Goal: Information Seeking & Learning: Learn about a topic

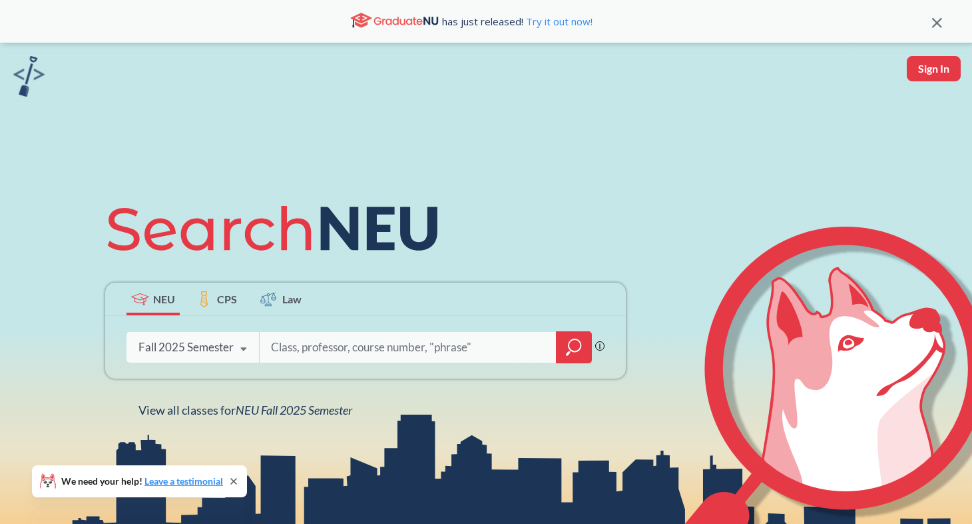
click at [342, 348] on input "search" at bounding box center [408, 347] width 277 height 28
type input "chem 3410"
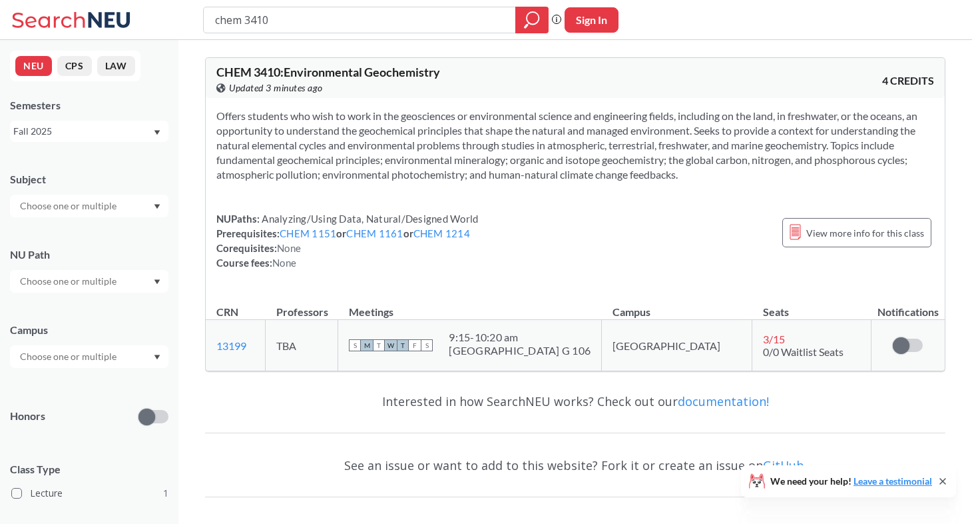
drag, startPoint x: 481, startPoint y: 333, endPoint x: 578, endPoint y: 338, distance: 97.4
click at [578, 338] on div "S M T W T F S 9:15 - 10:20 am [GEOGRAPHIC_DATA] G 106" at bounding box center [470, 344] width 242 height 29
click at [552, 358] on div "9:15 - 10:20 am [GEOGRAPHIC_DATA] G 106" at bounding box center [520, 344] width 142 height 29
drag, startPoint x: 560, startPoint y: 331, endPoint x: 490, endPoint y: 333, distance: 70.6
click at [490, 334] on div "9:15 - 10:20 am" at bounding box center [520, 336] width 142 height 13
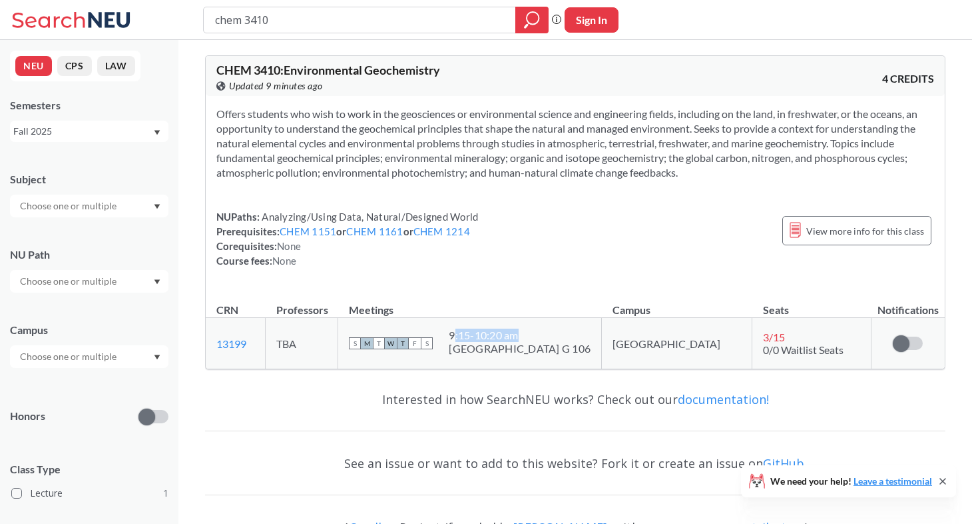
scroll to position [3, 0]
click at [159, 281] on icon "Dropdown arrow" at bounding box center [157, 281] width 7 height 5
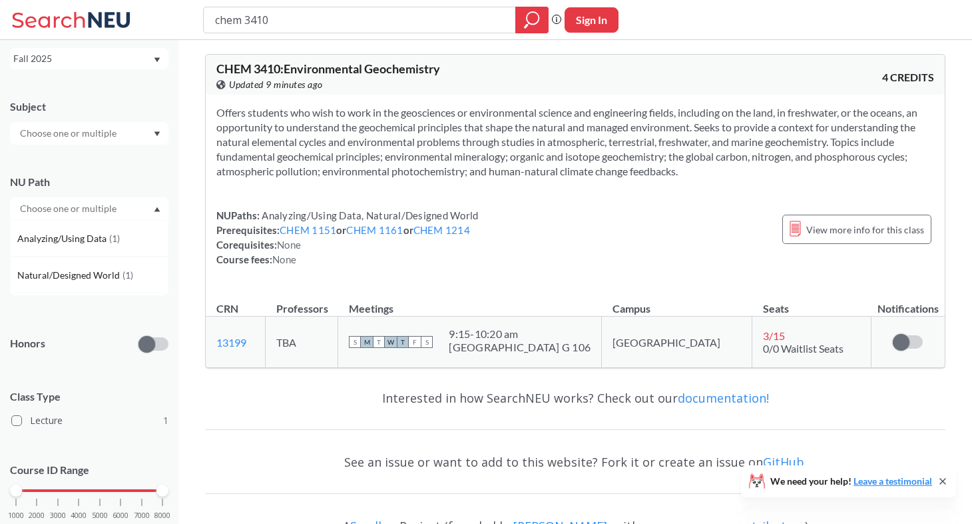
scroll to position [0, 0]
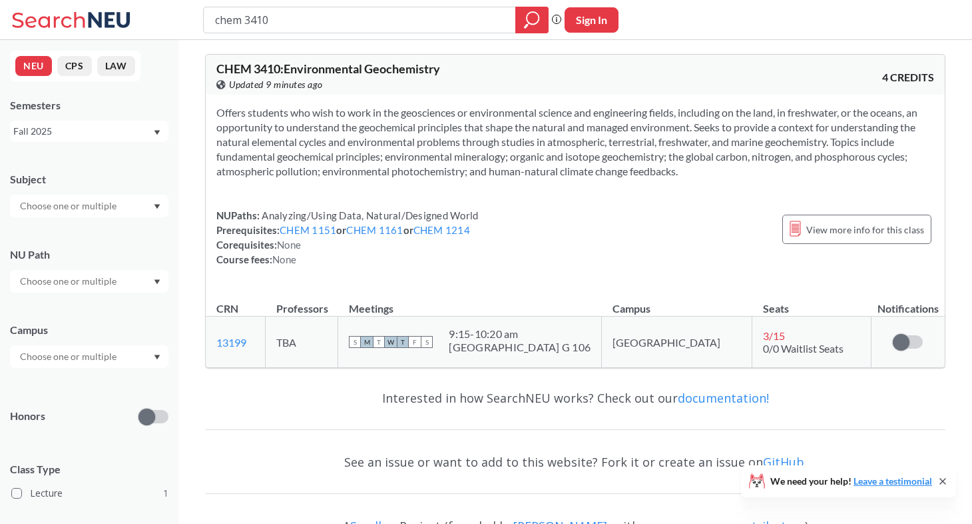
drag, startPoint x: 300, startPoint y: 7, endPoint x: 292, endPoint y: 7, distance: 8.0
click at [295, 7] on div "chem 3410" at bounding box center [376, 20] width 346 height 27
drag, startPoint x: 292, startPoint y: 17, endPoint x: 179, endPoint y: 17, distance: 113.2
click at [179, 17] on div "chem 3410 Phrase search guarantees the exact search appears in the results. Ex.…" at bounding box center [486, 20] width 972 height 40
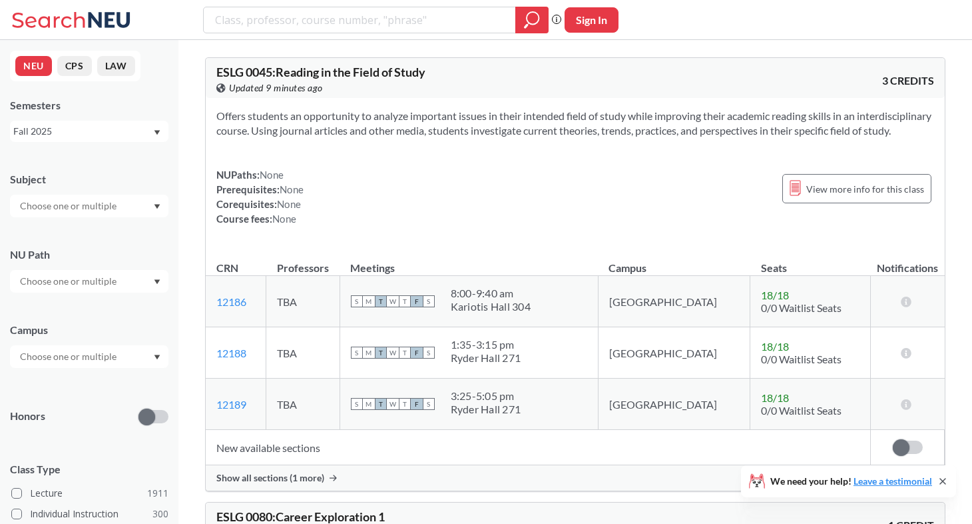
click at [152, 284] on div at bounding box center [89, 281] width 159 height 23
click at [120, 362] on span "( 113 )" at bounding box center [126, 360] width 21 height 11
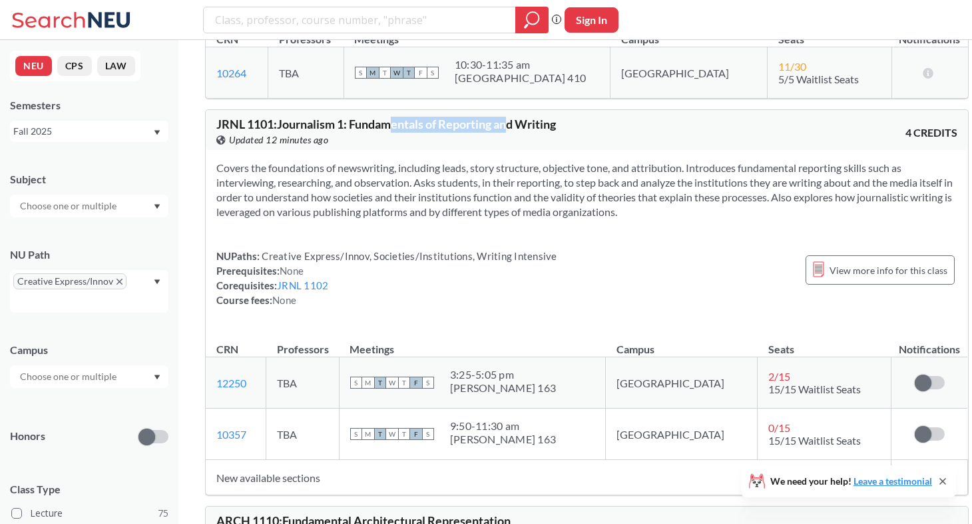
drag, startPoint x: 392, startPoint y: 115, endPoint x: 513, endPoint y: 119, distance: 120.6
click at [513, 119] on span "JRNL 1101 : Journalism 1: Fundamentals of Reporting and Writing" at bounding box center [386, 124] width 340 height 15
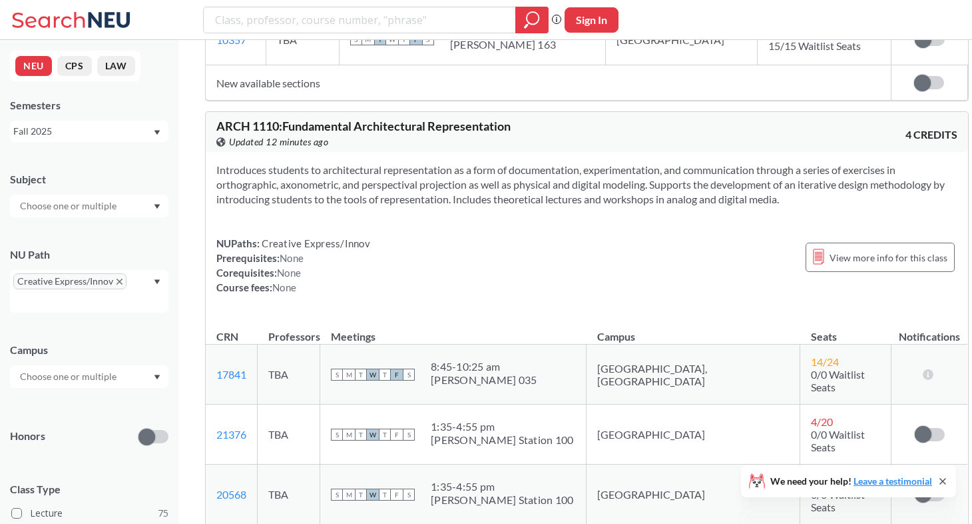
scroll to position [1052, 0]
drag, startPoint x: 450, startPoint y: 119, endPoint x: 229, endPoint y: 118, distance: 221.1
click at [229, 119] on span "ARCH 1110 : Fundamental Architectural Representation" at bounding box center [363, 126] width 294 height 15
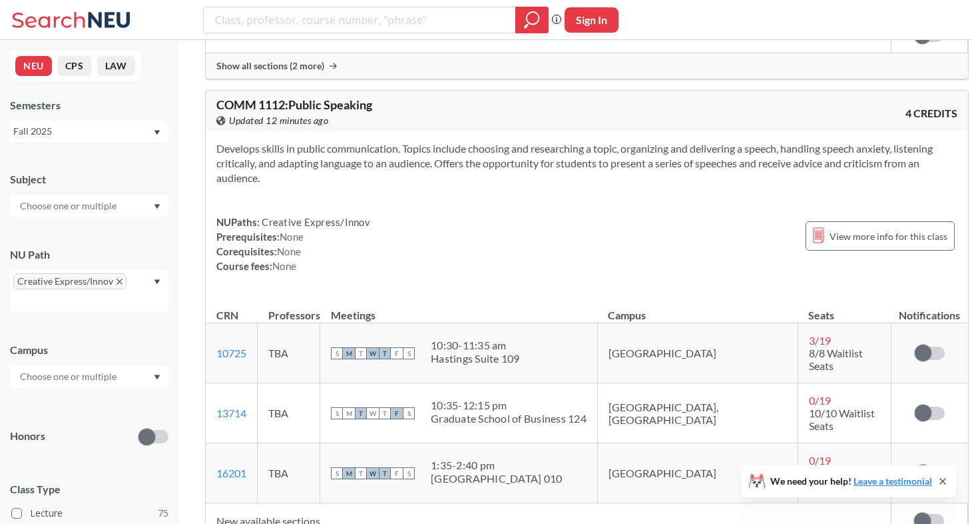
scroll to position [1557, 0]
drag, startPoint x: 349, startPoint y: 67, endPoint x: 271, endPoint y: 74, distance: 78.2
click at [271, 99] on span "COMM 1112 : Public Speaking" at bounding box center [294, 106] width 156 height 15
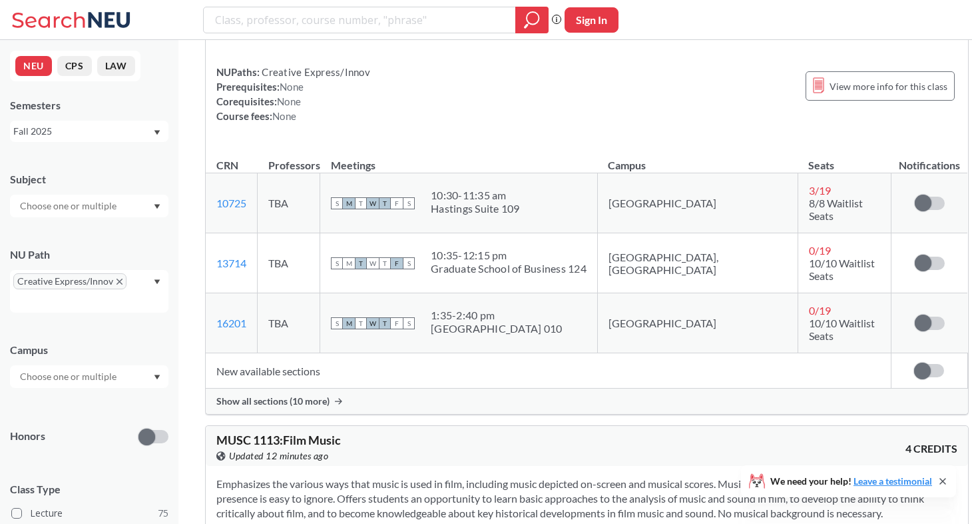
scroll to position [1707, 0]
drag, startPoint x: 331, startPoint y: 380, endPoint x: 261, endPoint y: 384, distance: 70.0
click at [261, 434] on span "MUSC 1113 : Film Music" at bounding box center [278, 441] width 125 height 15
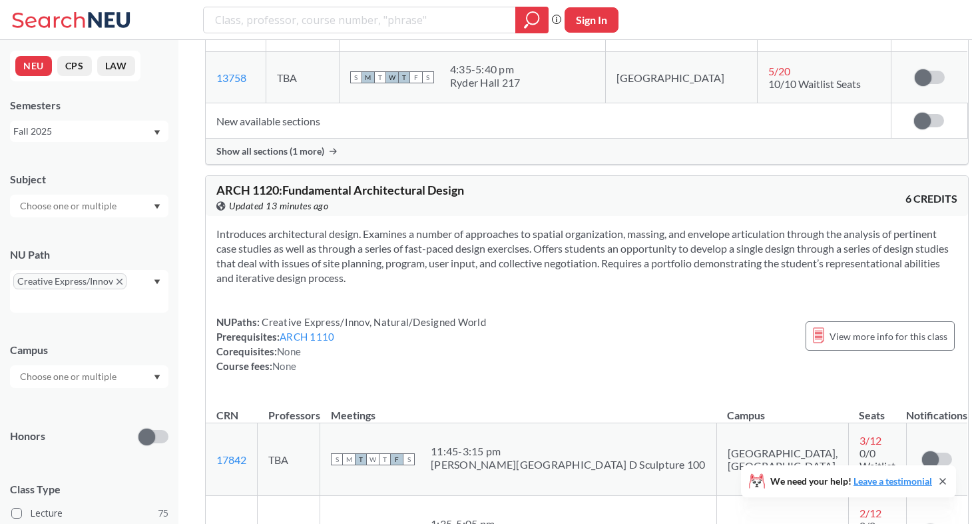
scroll to position [3190, 0]
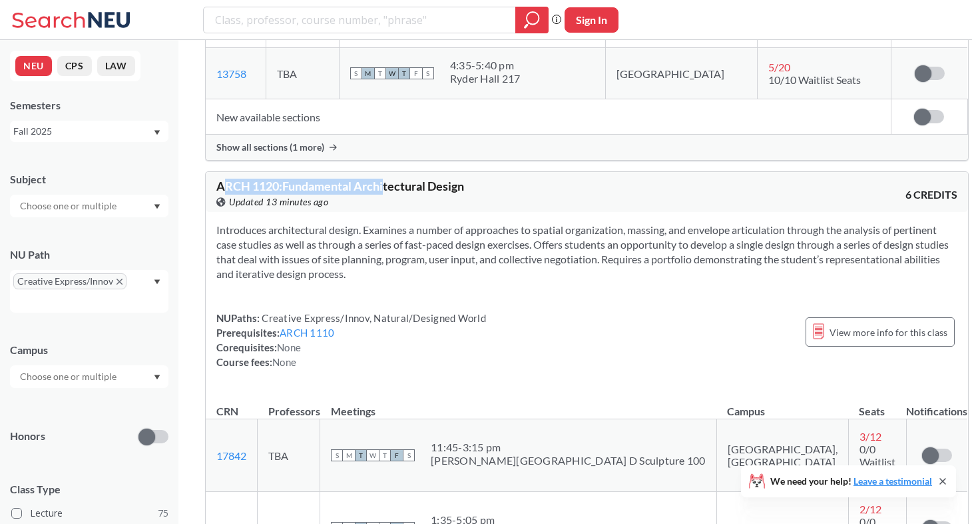
drag, startPoint x: 389, startPoint y: 125, endPoint x: 224, endPoint y: 122, distance: 164.5
click at [224, 179] on span "ARCH 1120 : Fundamental Architectural Design" at bounding box center [340, 186] width 248 height 15
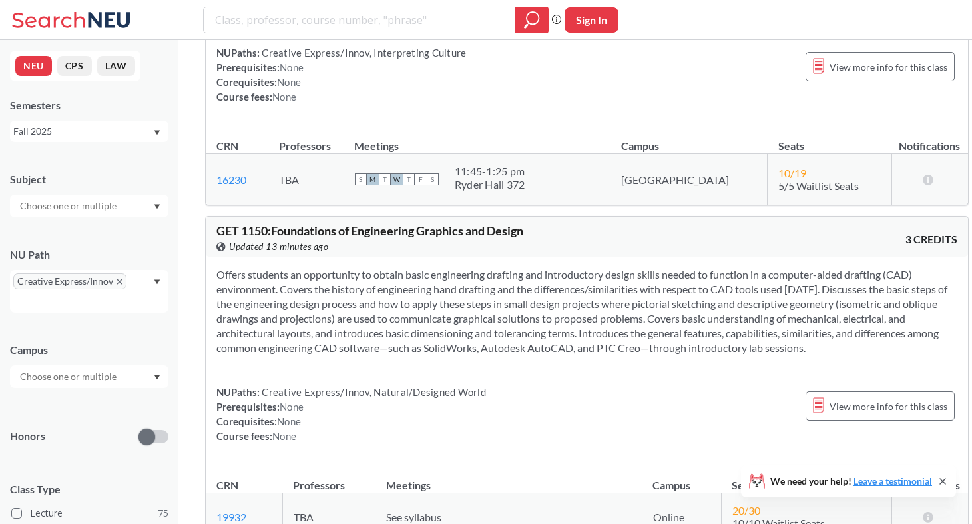
scroll to position [6202, 0]
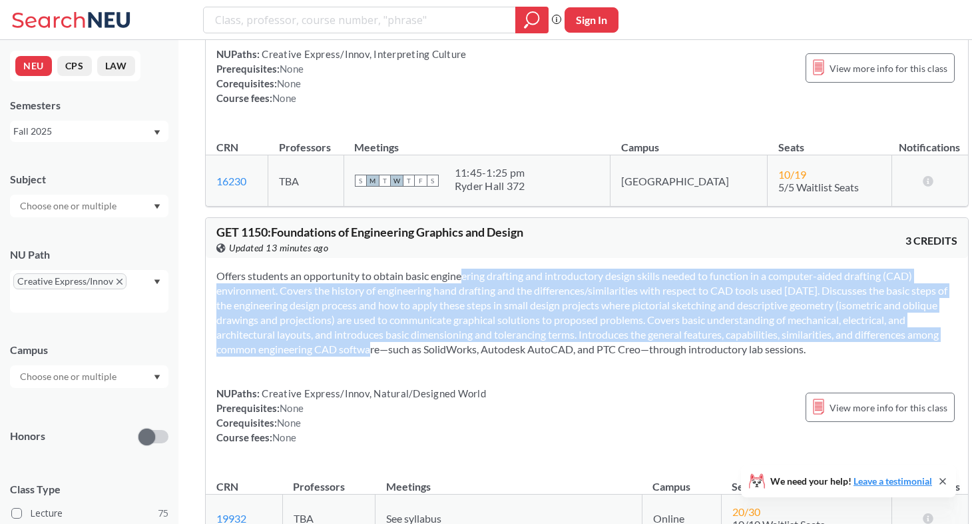
drag, startPoint x: 436, startPoint y: 140, endPoint x: 437, endPoint y: 212, distance: 71.9
click at [437, 268] on section "Offers students an opportunity to obtain basic engineering drafting and introdu…" at bounding box center [586, 312] width 741 height 88
click at [468, 268] on section "Offers students an opportunity to obtain basic engineering drafting and introdu…" at bounding box center [586, 312] width 741 height 88
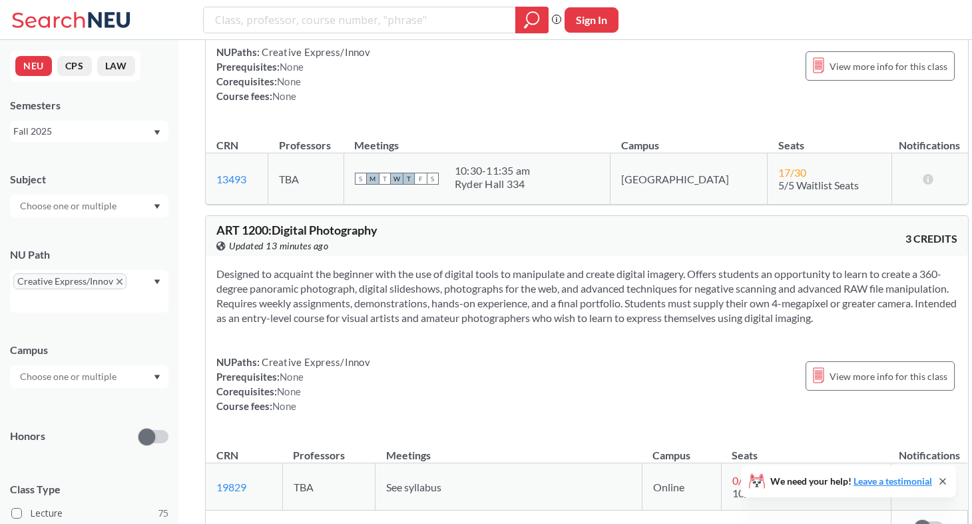
scroll to position [7169, 0]
drag, startPoint x: 316, startPoint y: 84, endPoint x: 379, endPoint y: 85, distance: 62.6
click at [378, 220] on span "ART 1200 : Digital Photography" at bounding box center [296, 227] width 161 height 15
click at [362, 214] on div "ART 1200 : Digital Photography View this course on Banner. Updated 13 minutes a…" at bounding box center [587, 234] width 763 height 40
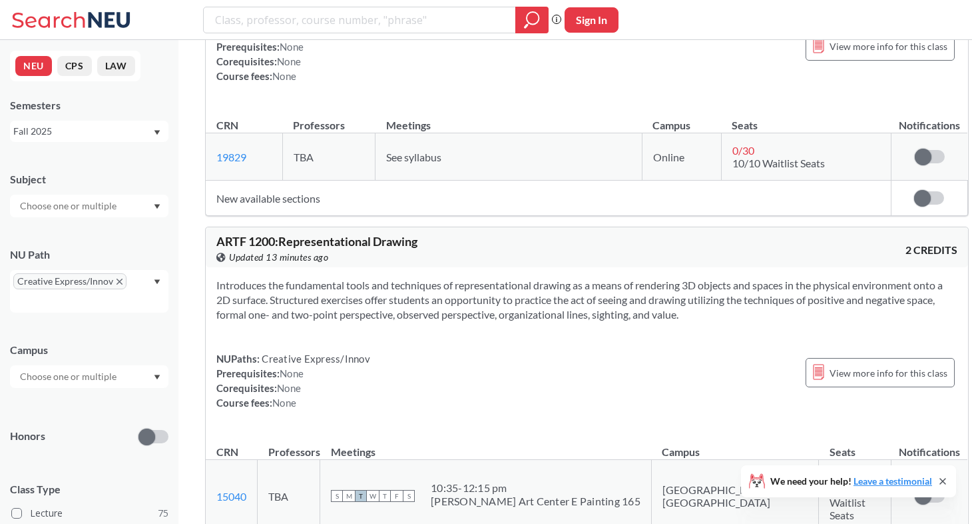
scroll to position [7498, 0]
drag, startPoint x: 409, startPoint y: 110, endPoint x: 246, endPoint y: 109, distance: 162.5
click at [246, 232] on span "ARTF 1200 : Representational Drawing" at bounding box center [316, 239] width 201 height 15
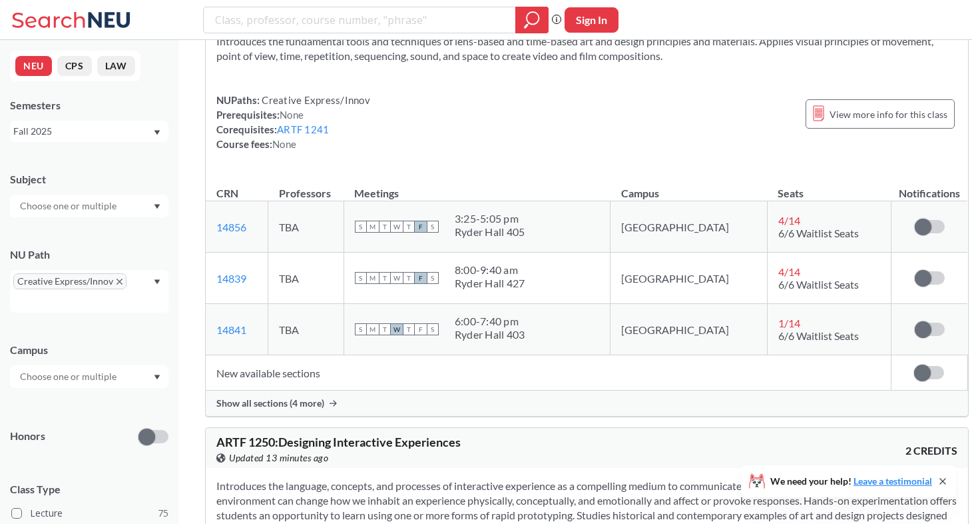
scroll to position [10854, 0]
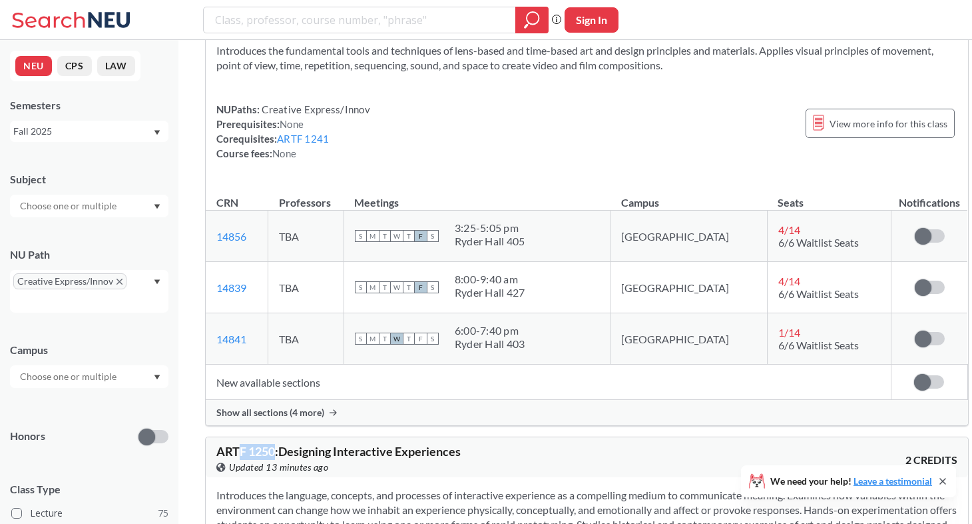
drag, startPoint x: 276, startPoint y: 156, endPoint x: 242, endPoint y: 154, distance: 34.7
click at [242, 444] on span "ARTF 1250 : Designing Interactive Experiences" at bounding box center [338, 451] width 244 height 15
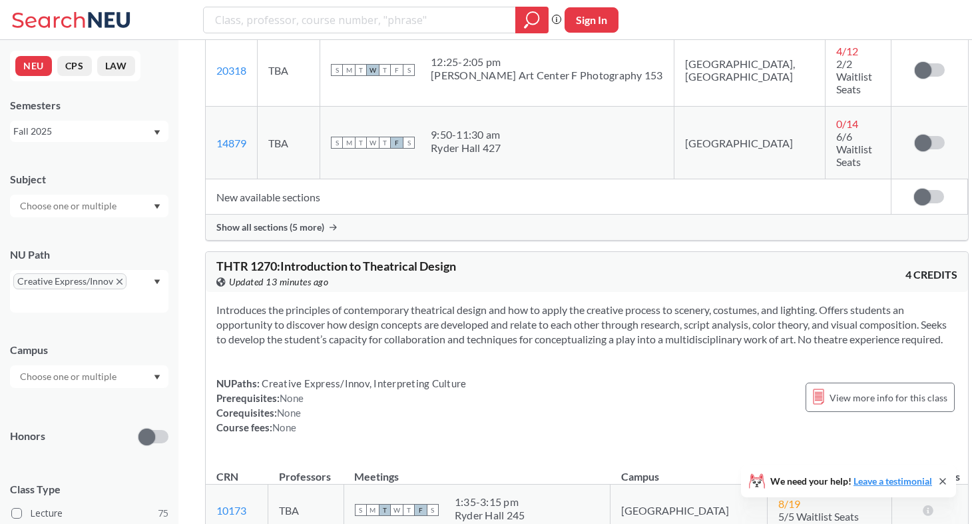
scroll to position [11577, 0]
drag, startPoint x: 431, startPoint y: 216, endPoint x: 254, endPoint y: 215, distance: 176.5
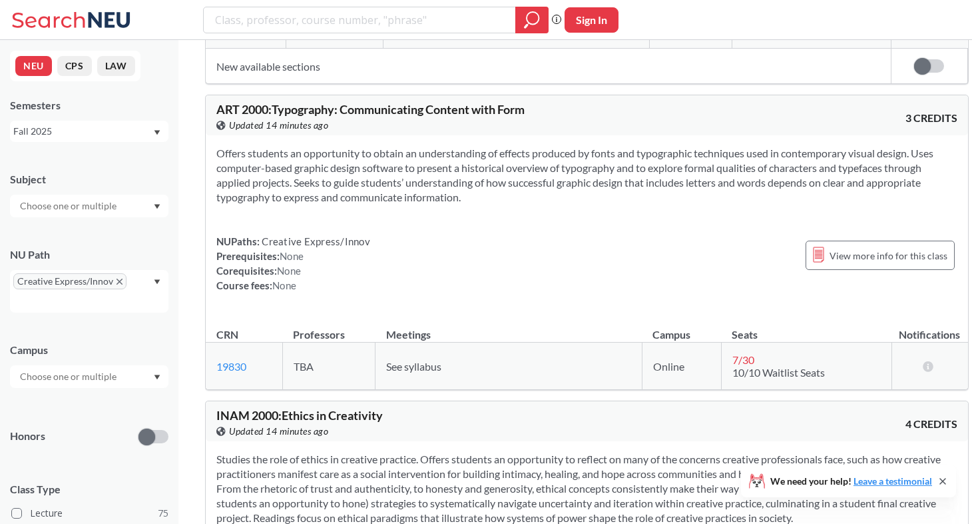
scroll to position [13700, 0]
drag, startPoint x: 366, startPoint y: 69, endPoint x: 332, endPoint y: 83, distance: 36.7
click at [300, 408] on span "INAM 2000 : Ethics in Creativity" at bounding box center [299, 415] width 167 height 15
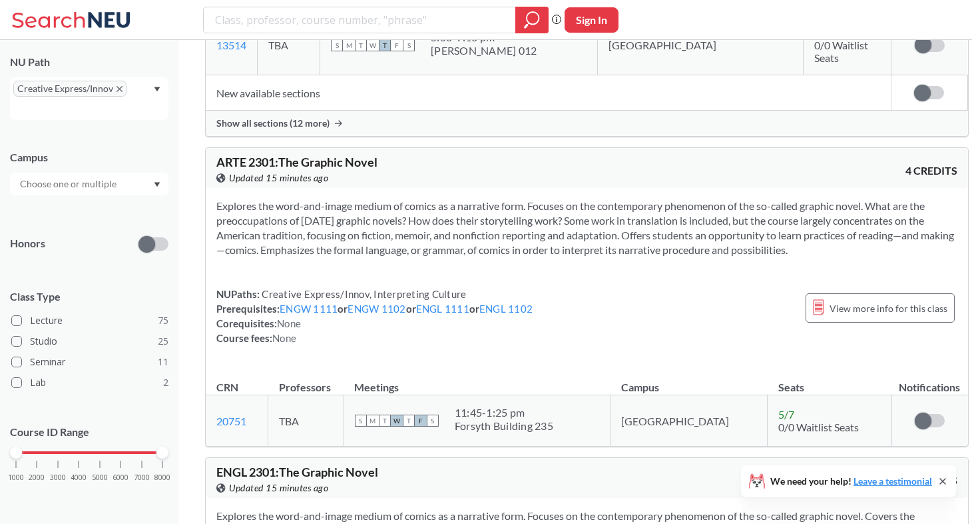
scroll to position [18615, 0]
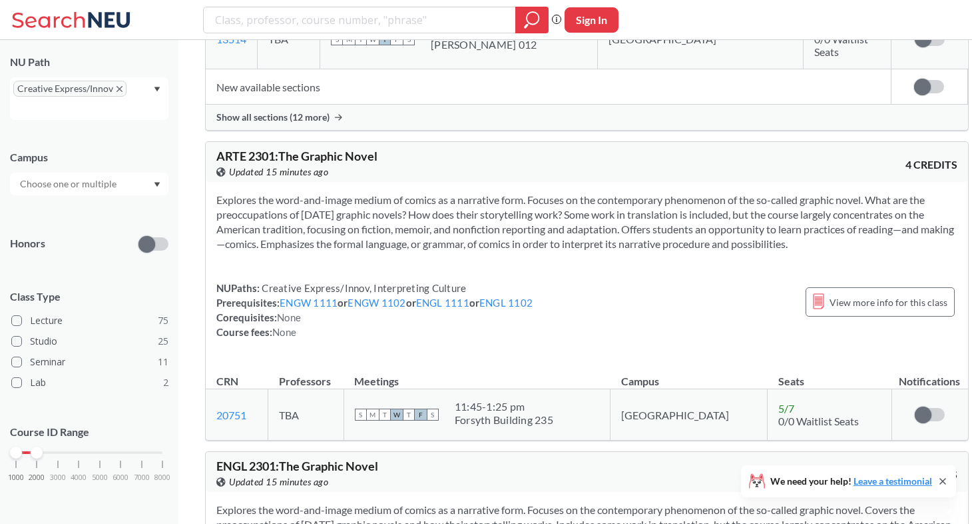
drag, startPoint x: 163, startPoint y: 455, endPoint x: 43, endPoint y: 450, distance: 120.0
click at [43, 450] on div "1000 2000 3000 4000 5000 6000 7000 8000" at bounding box center [89, 452] width 147 height 9
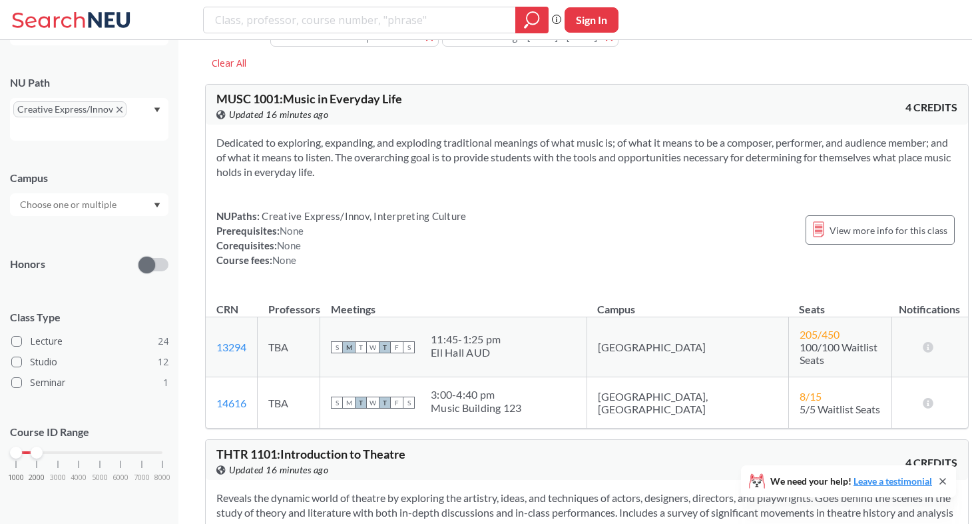
scroll to position [34, 0]
click at [141, 201] on div at bounding box center [89, 204] width 159 height 23
click at [111, 232] on div "Boston ( 32 )" at bounding box center [92, 234] width 151 height 15
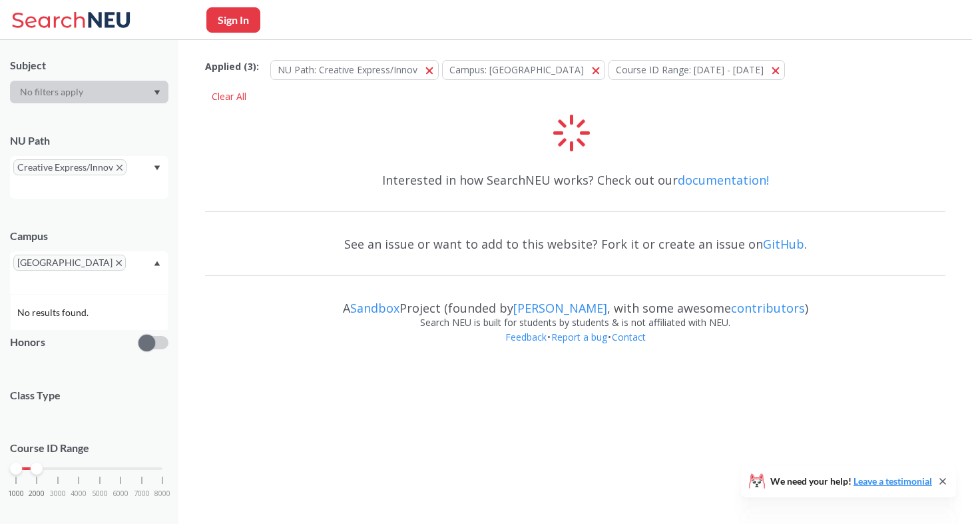
scroll to position [172, 0]
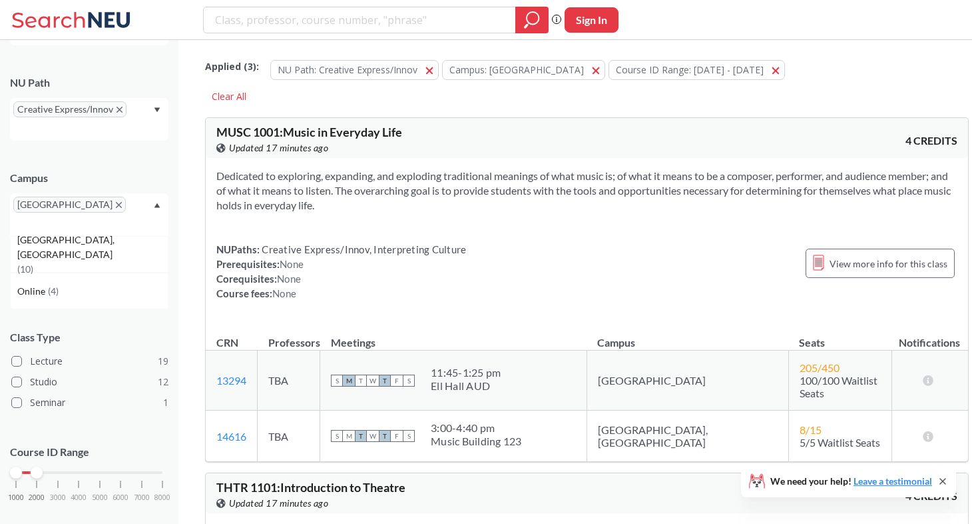
click at [156, 109] on icon "Dropdown arrow" at bounding box center [158, 109] width 6 height 5
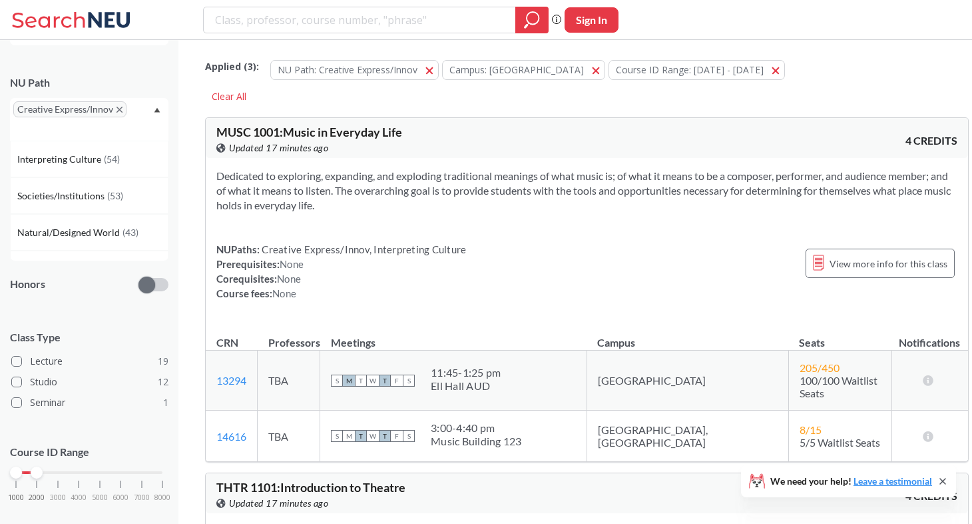
click at [151, 208] on div "[GEOGRAPHIC_DATA]" at bounding box center [89, 214] width 159 height 43
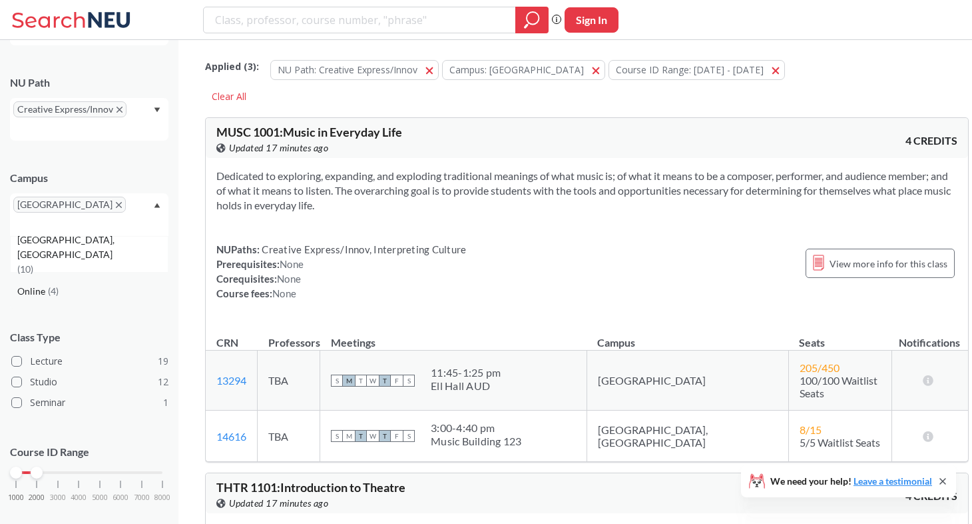
click at [76, 284] on div "Online ( 4 )" at bounding box center [92, 291] width 151 height 15
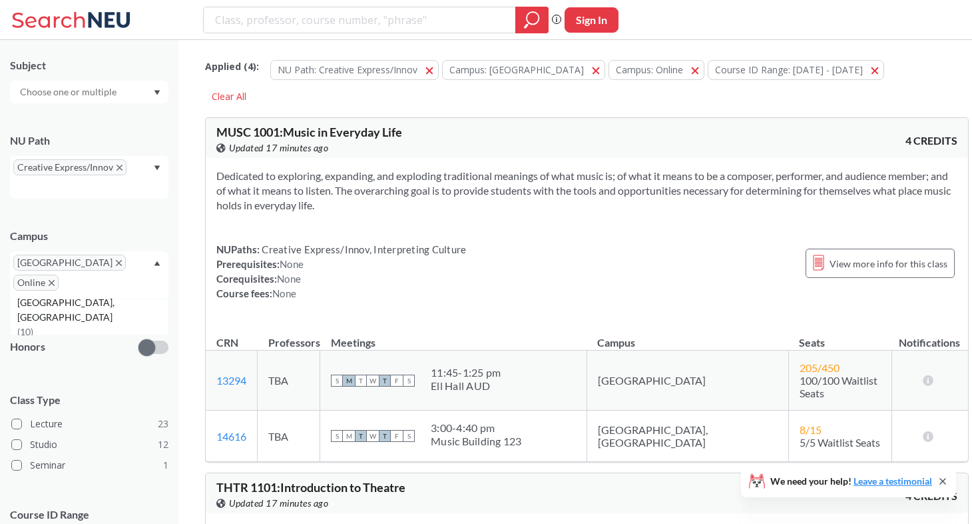
scroll to position [172, 0]
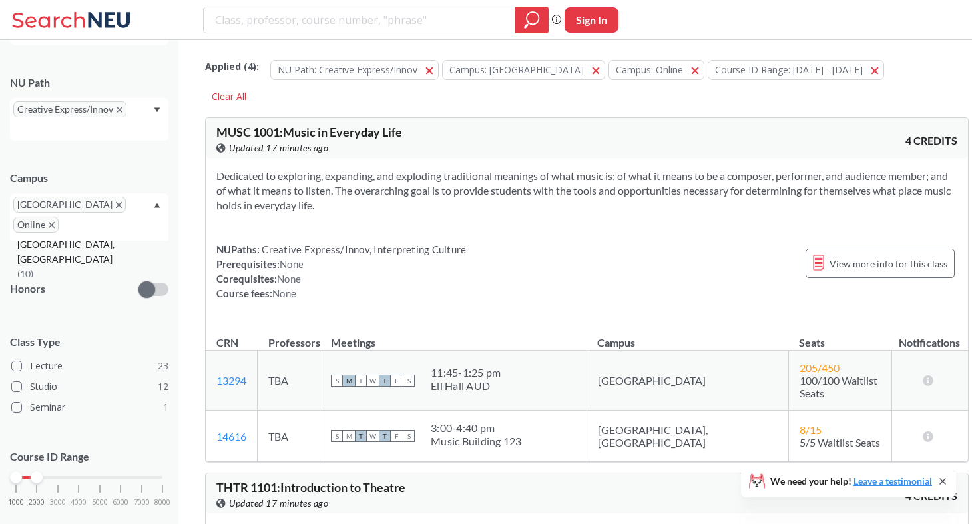
click at [107, 239] on div "[GEOGRAPHIC_DATA], [GEOGRAPHIC_DATA] ( 10 )" at bounding box center [92, 259] width 151 height 44
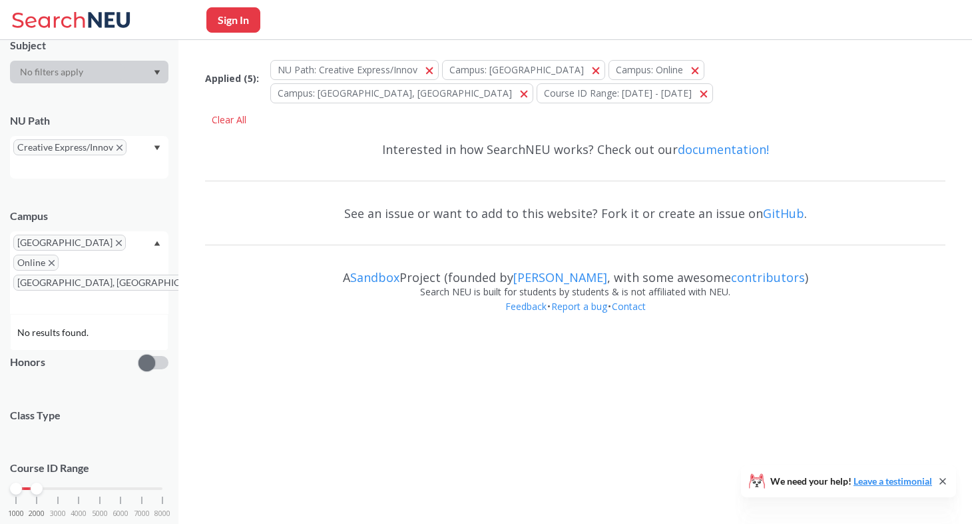
scroll to position [172, 0]
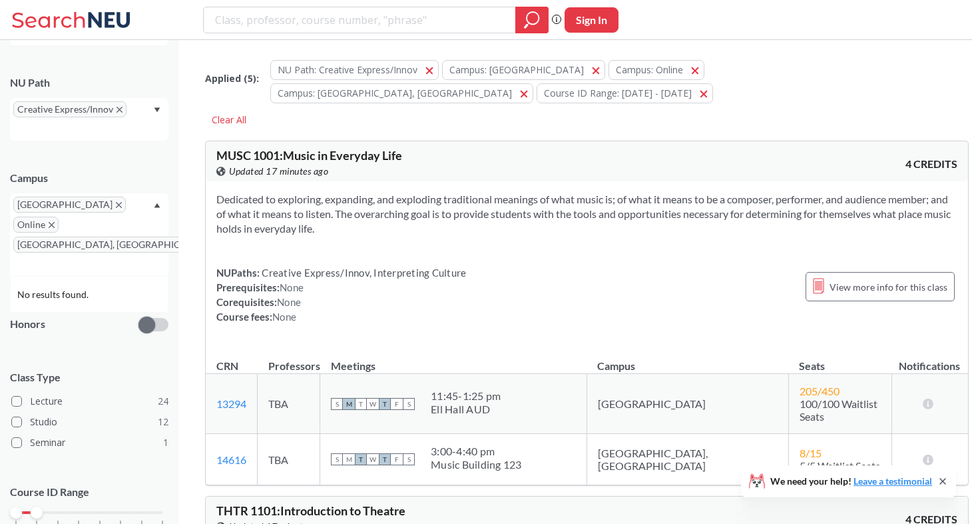
click at [215, 242] on icon "X to remove pill" at bounding box center [218, 245] width 6 height 6
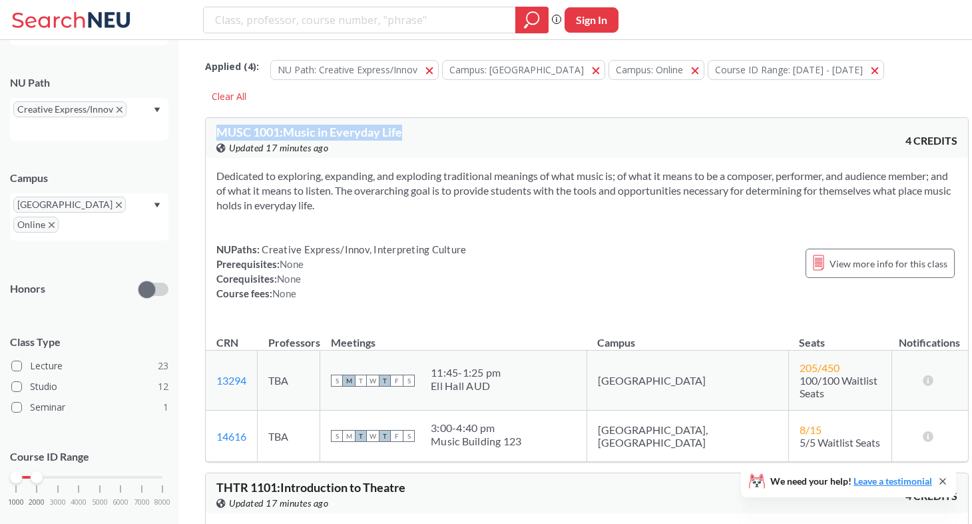
drag, startPoint x: 418, startPoint y: 130, endPoint x: 212, endPoint y: 133, distance: 205.2
click at [212, 133] on div "MUSC 1001 : Music in Everyday Life View this course on Banner. Updated 17 minut…" at bounding box center [587, 138] width 763 height 40
copy span "MUSC 1001 : Music in Everyday Life"
drag, startPoint x: 254, startPoint y: 376, endPoint x: 211, endPoint y: 376, distance: 43.3
click at [211, 376] on td "13294 View this section on Banner." at bounding box center [232, 380] width 52 height 60
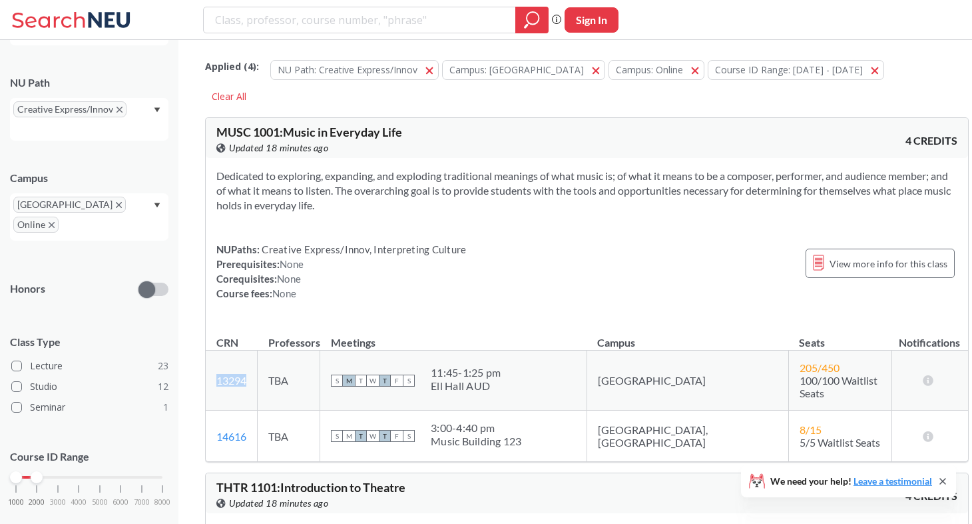
copy link "13294"
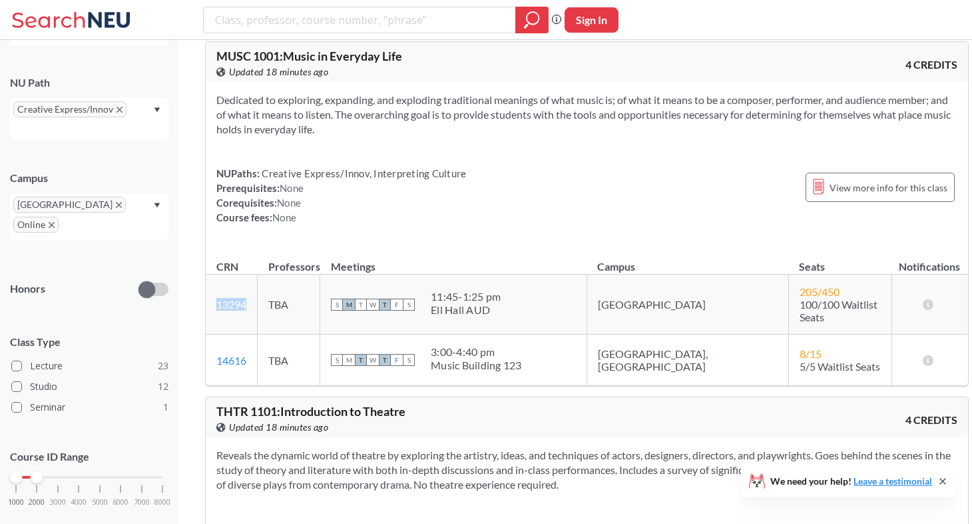
scroll to position [69, 0]
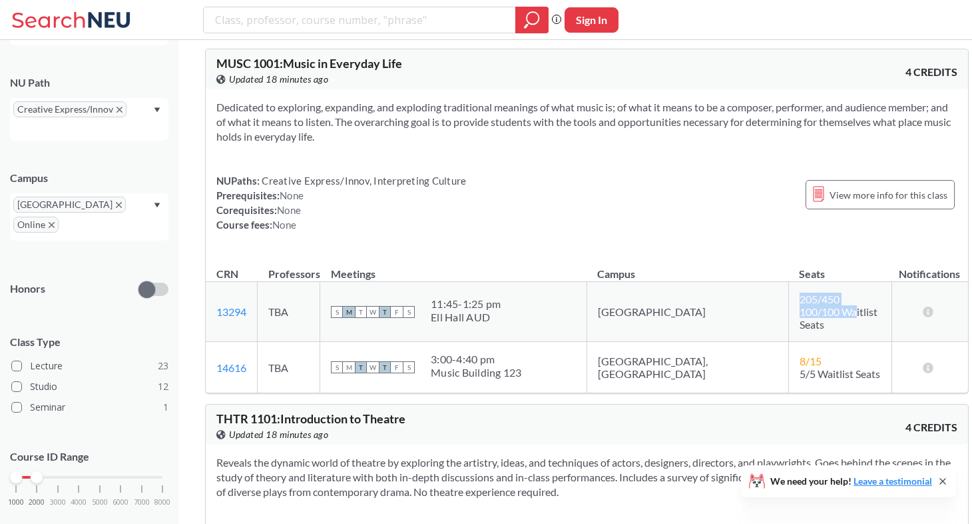
drag, startPoint x: 780, startPoint y: 312, endPoint x: 721, endPoint y: 301, distance: 60.2
click at [789, 300] on td "205 / 450 100/100 Waitlist Seats" at bounding box center [840, 312] width 103 height 60
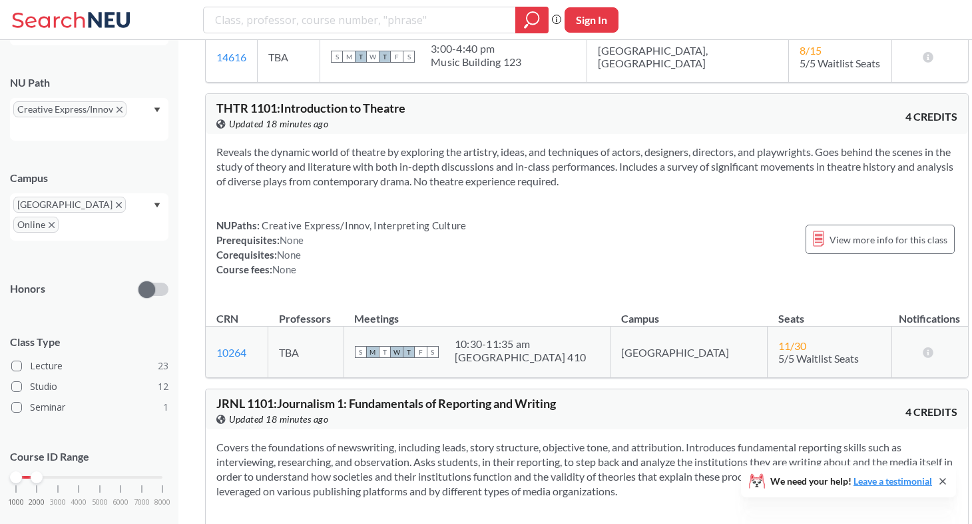
scroll to position [382, 0]
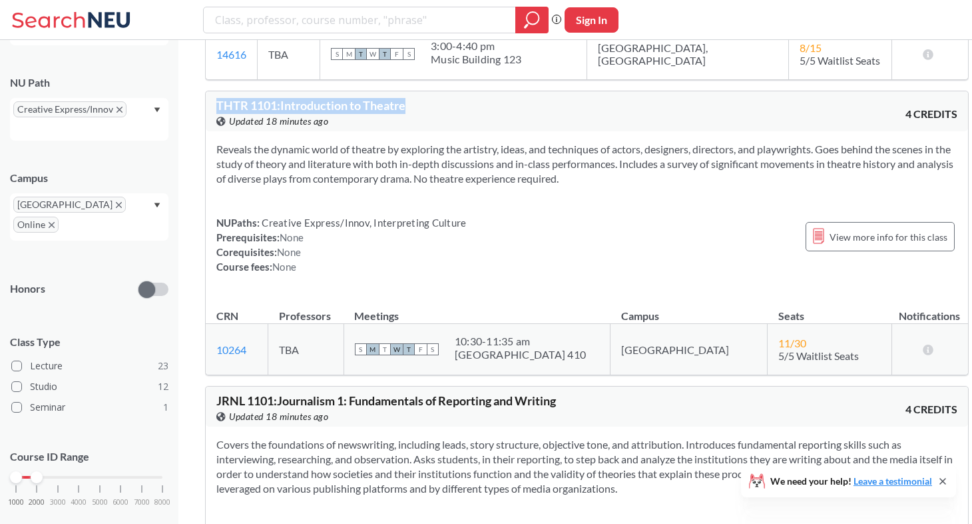
drag, startPoint x: 415, startPoint y: 101, endPoint x: 193, endPoint y: 102, distance: 221.8
copy span "THTR 1101 : Introduction to Theatre"
drag, startPoint x: 254, startPoint y: 338, endPoint x: 207, endPoint y: 339, distance: 47.3
click at [207, 339] on td "10264 View this section on Banner." at bounding box center [237, 349] width 63 height 51
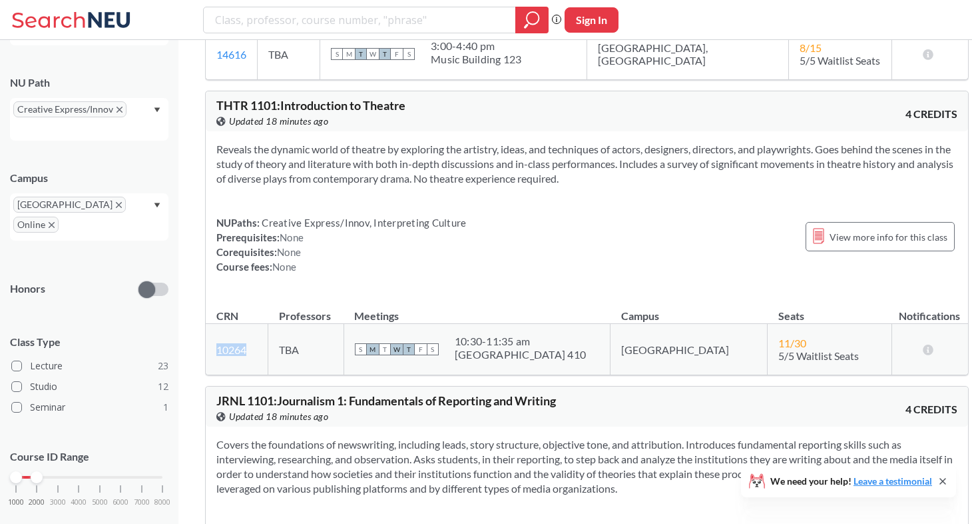
copy link "10264"
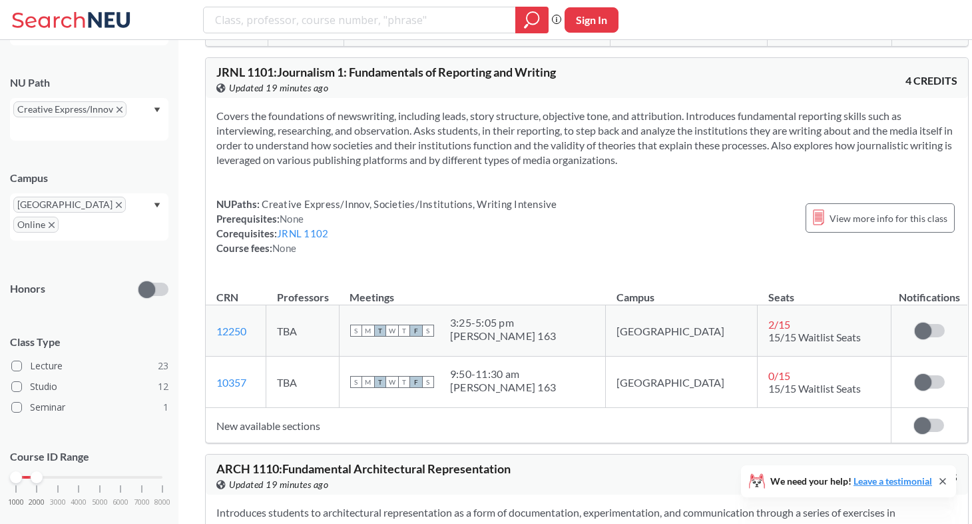
scroll to position [701, 0]
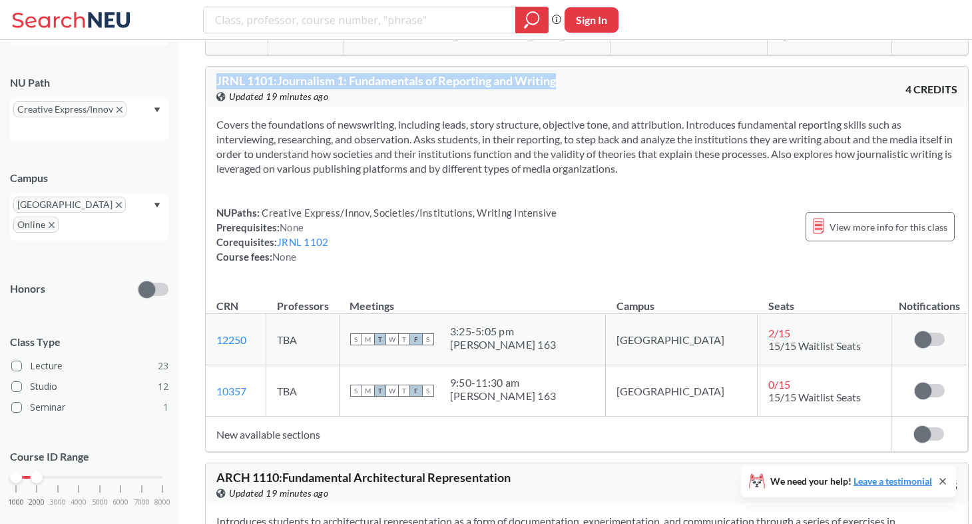
drag, startPoint x: 571, startPoint y: 71, endPoint x: 211, endPoint y: 71, distance: 360.3
click at [211, 71] on div "JRNL 1101 : Journalism 1: Fundamentals of Reporting and Writing View this cours…" at bounding box center [587, 87] width 763 height 40
copy span "JRNL 1101 : Journalism 1: Fundamentals of Reporting and Writing"
drag, startPoint x: 253, startPoint y: 331, endPoint x: 212, endPoint y: 333, distance: 41.3
click at [212, 333] on td "12250 View this section on Banner." at bounding box center [236, 339] width 61 height 51
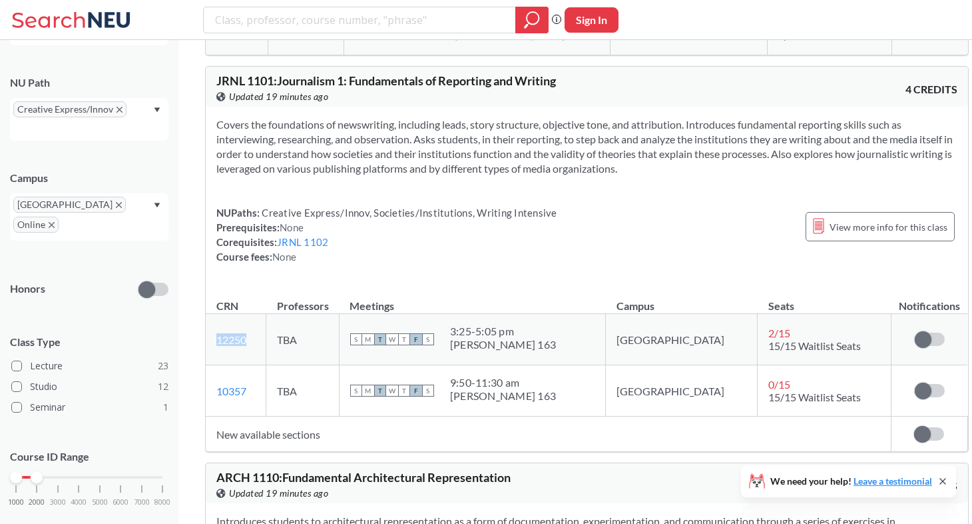
copy link "12250"
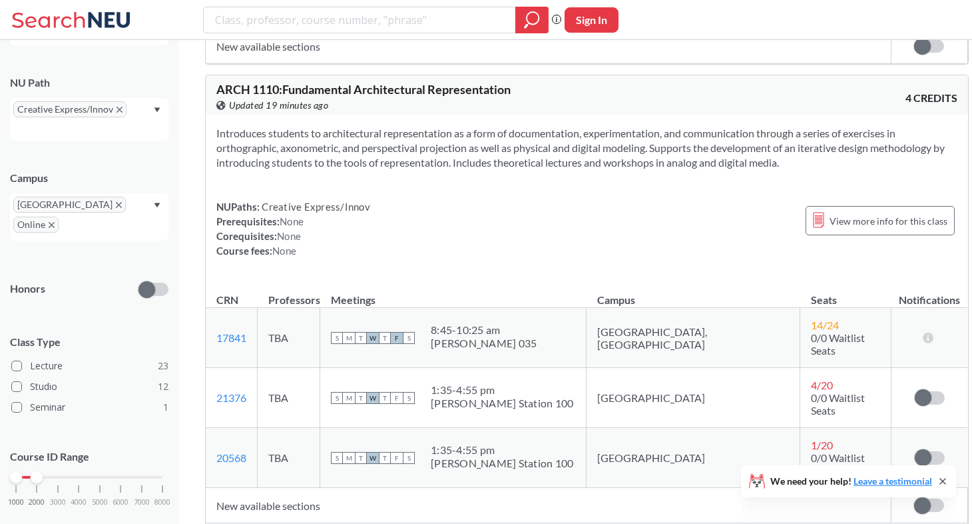
scroll to position [1106, 0]
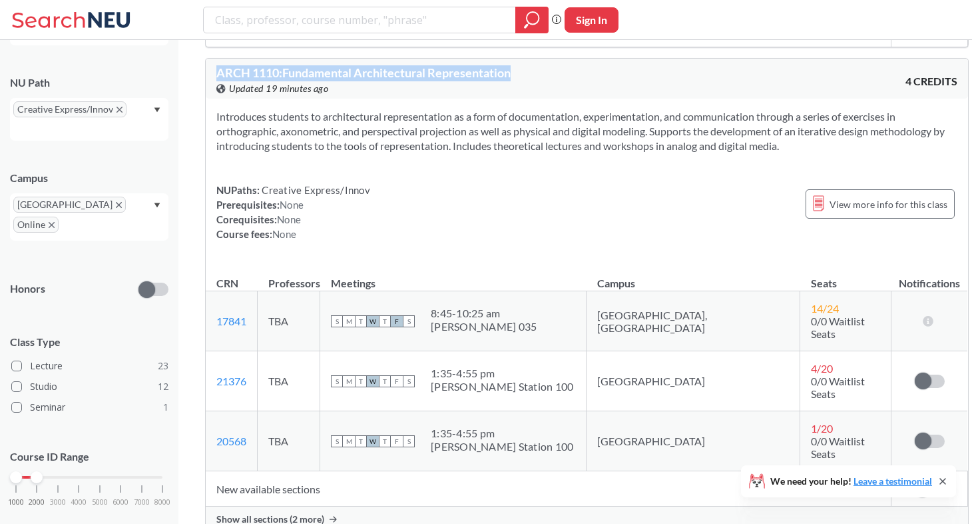
drag, startPoint x: 532, startPoint y: 67, endPoint x: 209, endPoint y: 61, distance: 323.1
click at [209, 61] on div "ARCH 1110 : Fundamental Architectural Representation View this course on Banner…" at bounding box center [587, 79] width 763 height 40
copy span "ARCH 1110 : Fundamental Architectural Representation"
drag, startPoint x: 251, startPoint y: 361, endPoint x: 213, endPoint y: 360, distance: 38.0
click at [213, 360] on td "21376 View this section on Banner." at bounding box center [232, 381] width 52 height 60
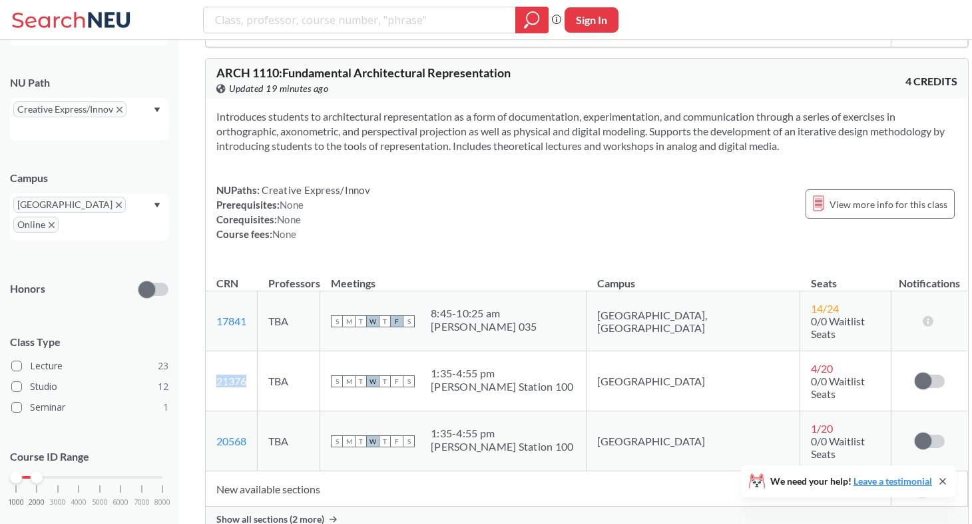
copy link "21376"
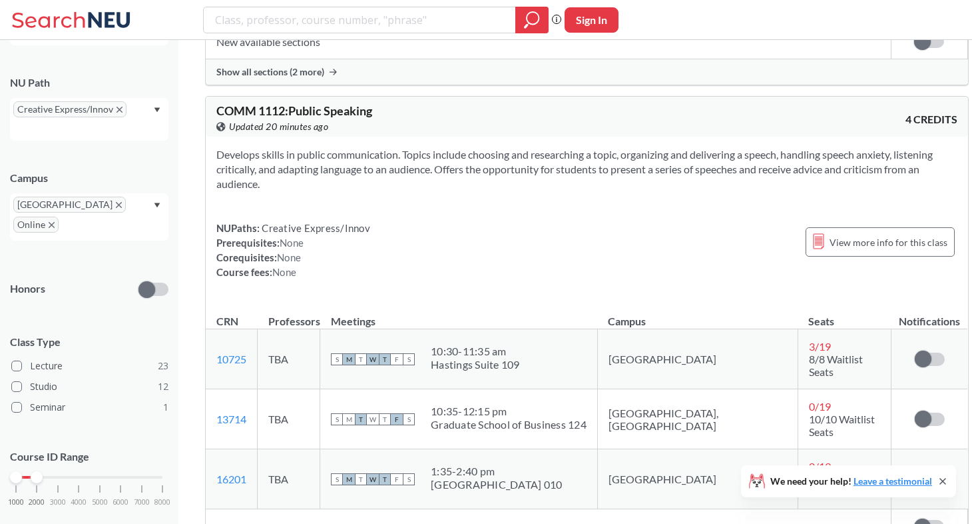
scroll to position [1554, 0]
drag, startPoint x: 394, startPoint y: 83, endPoint x: 207, endPoint y: 74, distance: 186.7
click at [207, 95] on div "COMM 1112 : Public Speaking View this course on Banner. Updated 20 minutes ago …" at bounding box center [587, 115] width 763 height 40
drag, startPoint x: 383, startPoint y: 72, endPoint x: 210, endPoint y: 70, distance: 173.2
click at [210, 95] on div "COMM 1112 : Public Speaking View this course on Banner. Updated 20 minutes ago …" at bounding box center [587, 115] width 763 height 40
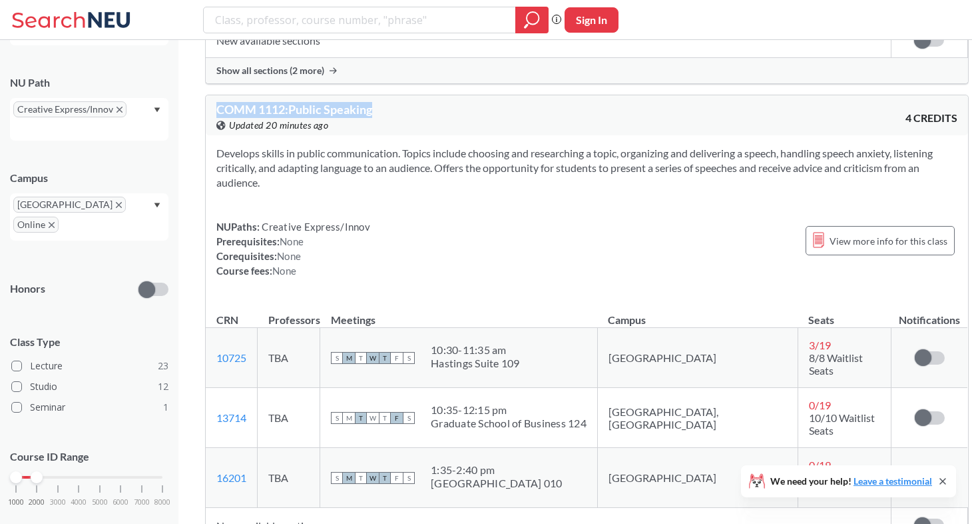
copy span "COMM 1112 : Public Speaking"
drag, startPoint x: 253, startPoint y: 320, endPoint x: 214, endPoint y: 318, distance: 39.3
click at [213, 328] on td "10725 View this section on Banner." at bounding box center [232, 358] width 52 height 60
copy link "10725"
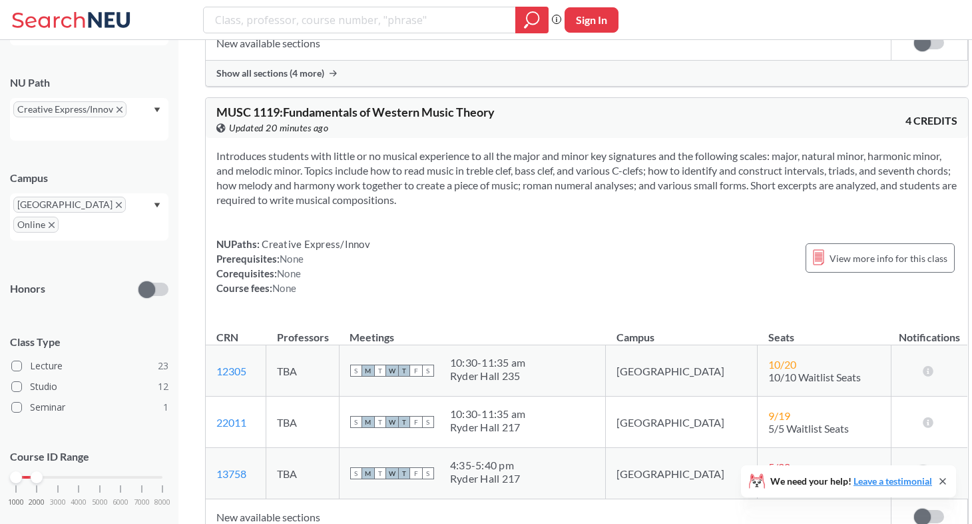
scroll to position [2780, 0]
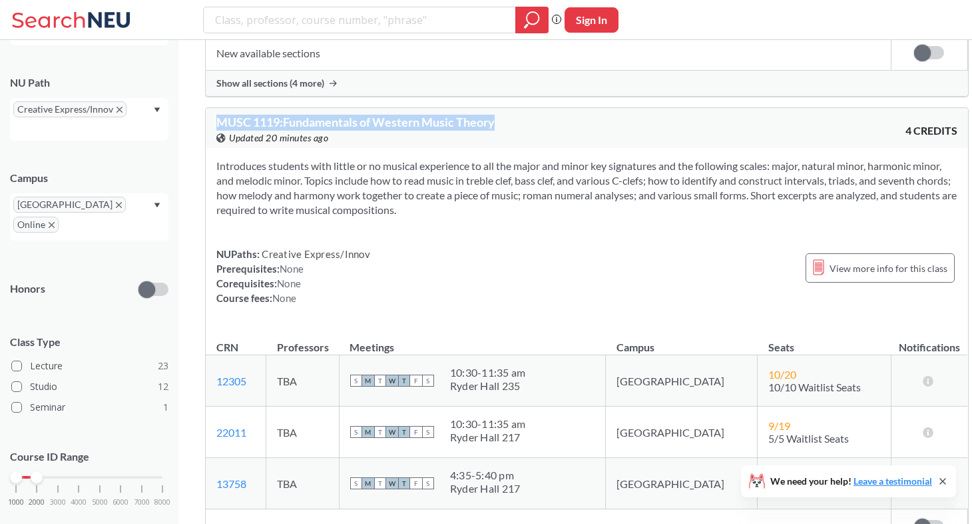
drag, startPoint x: 508, startPoint y: 62, endPoint x: 188, endPoint y: 63, distance: 319.0
drag, startPoint x: 254, startPoint y: 318, endPoint x: 214, endPoint y: 318, distance: 39.3
click at [214, 355] on td "12305 View this section on Banner." at bounding box center [236, 380] width 61 height 51
drag, startPoint x: 253, startPoint y: 369, endPoint x: 208, endPoint y: 370, distance: 45.3
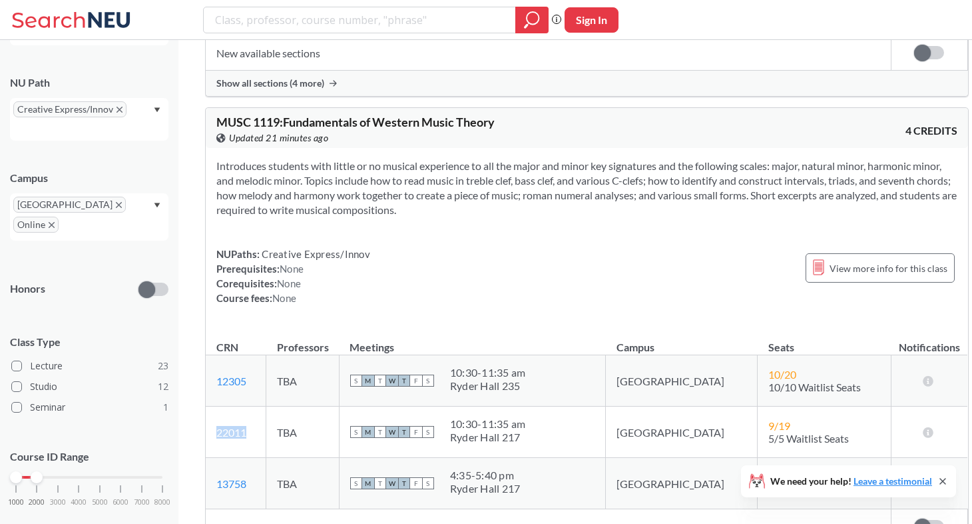
click at [208, 406] on td "22011 View this section on Banner." at bounding box center [236, 431] width 61 height 51
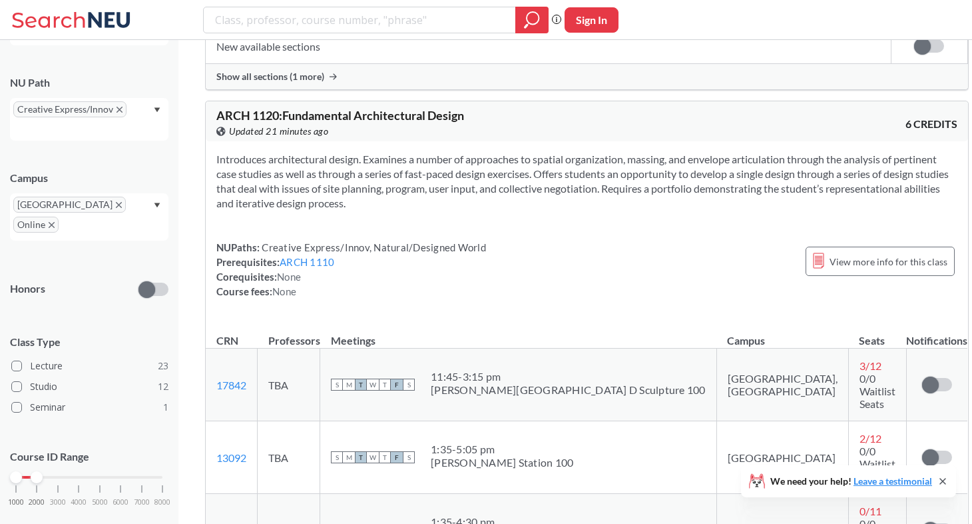
scroll to position [3266, 0]
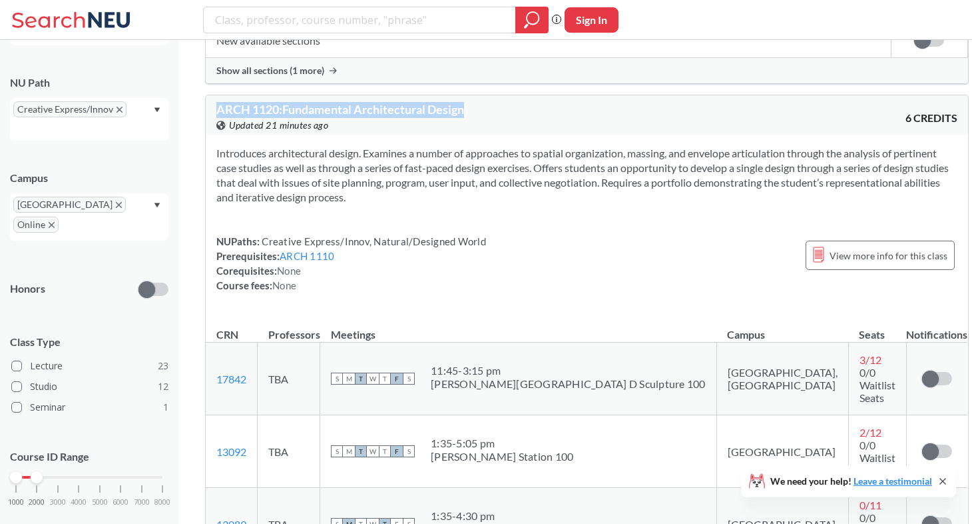
drag, startPoint x: 474, startPoint y: 49, endPoint x: 206, endPoint y: 53, distance: 267.8
click at [206, 95] on div "ARCH 1120 : Fundamental Architectural Design View this course on Banner. Update…" at bounding box center [587, 115] width 763 height 40
drag, startPoint x: 256, startPoint y: 357, endPoint x: 216, endPoint y: 359, distance: 40.0
click at [216, 415] on td "13092 View this section on Banner." at bounding box center [232, 451] width 52 height 73
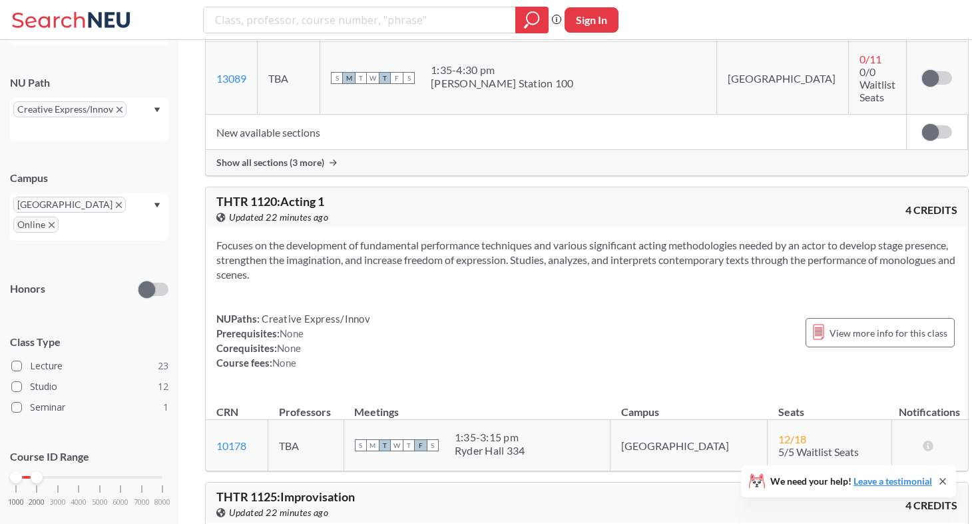
scroll to position [3713, 0]
drag, startPoint x: 347, startPoint y: 76, endPoint x: 212, endPoint y: 79, distance: 134.6
click at [212, 186] on div "THTR 1120 : Acting 1 View this course on Banner. Updated 22 minutes ago 4 CREDI…" at bounding box center [587, 206] width 763 height 40
drag, startPoint x: 253, startPoint y: 319, endPoint x: 217, endPoint y: 319, distance: 36.0
click at [217, 418] on td "10178 View this section on Banner." at bounding box center [237, 443] width 63 height 51
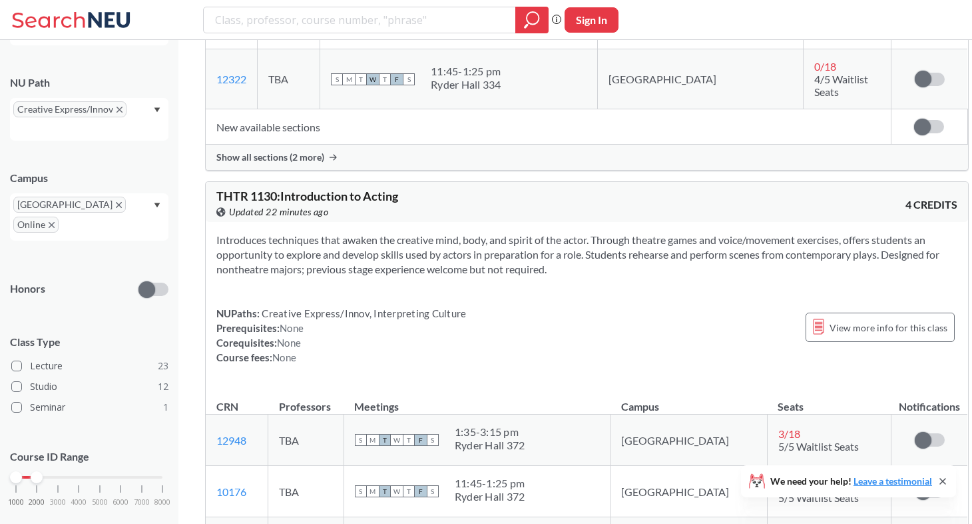
scroll to position [4497, 0]
drag, startPoint x: 412, startPoint y: 43, endPoint x: 211, endPoint y: 45, distance: 201.2
click at [211, 183] on div "THTR 1130 : Introduction to Acting View this course on Banner. Updated 22 minut…" at bounding box center [587, 203] width 763 height 40
drag, startPoint x: 250, startPoint y: 288, endPoint x: 208, endPoint y: 290, distance: 41.3
click at [208, 415] on td "12948 View this section on Banner." at bounding box center [237, 440] width 63 height 51
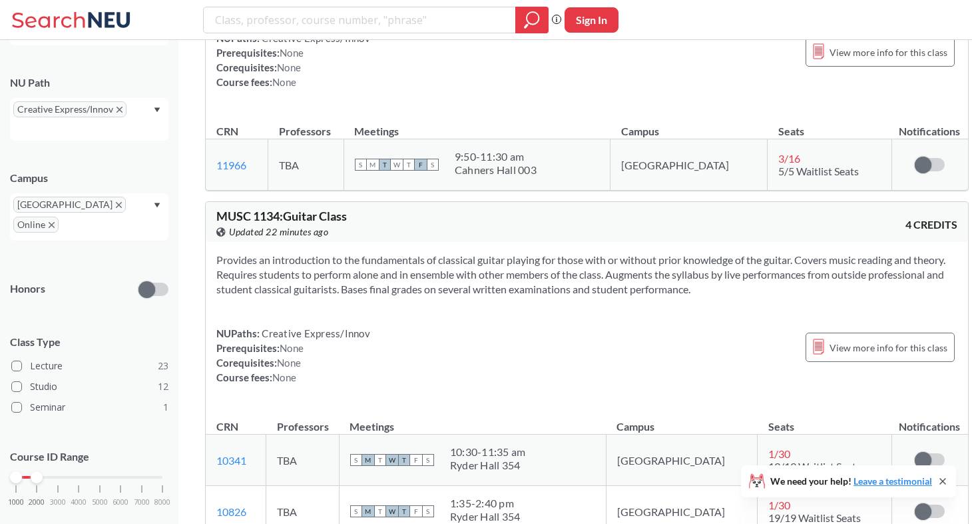
scroll to position [5244, 0]
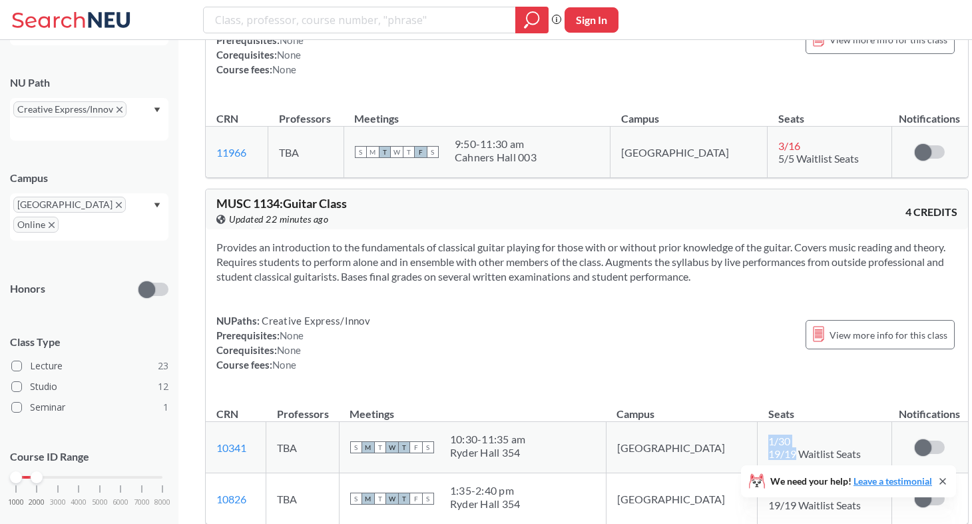
drag, startPoint x: 743, startPoint y: 320, endPoint x: 723, endPoint y: 297, distance: 30.2
click at [758, 422] on td "1 / 30 19/19 Waitlist Seats" at bounding box center [825, 447] width 134 height 51
click at [465, 229] on div "Provides an introduction to the fundamentals of classical guitar playing for th…" at bounding box center [587, 311] width 763 height 164
drag, startPoint x: 359, startPoint y: 66, endPoint x: 217, endPoint y: 67, distance: 141.9
click at [217, 197] on div "MUSC 1134 : Guitar Class View this course on Banner. Updated 22 minutes ago" at bounding box center [401, 211] width 370 height 29
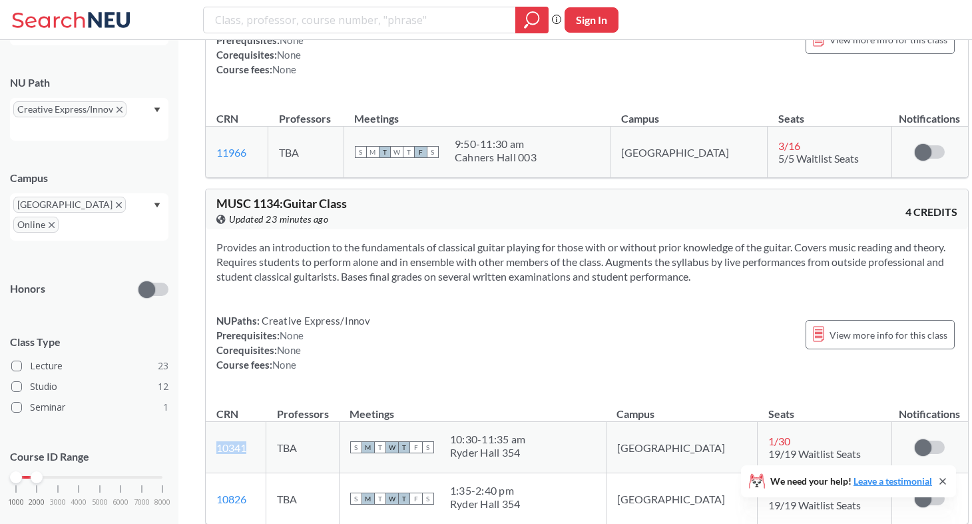
drag, startPoint x: 252, startPoint y: 311, endPoint x: 214, endPoint y: 312, distance: 38.0
click at [214, 422] on td "10341 View this section on Banner." at bounding box center [236, 447] width 61 height 51
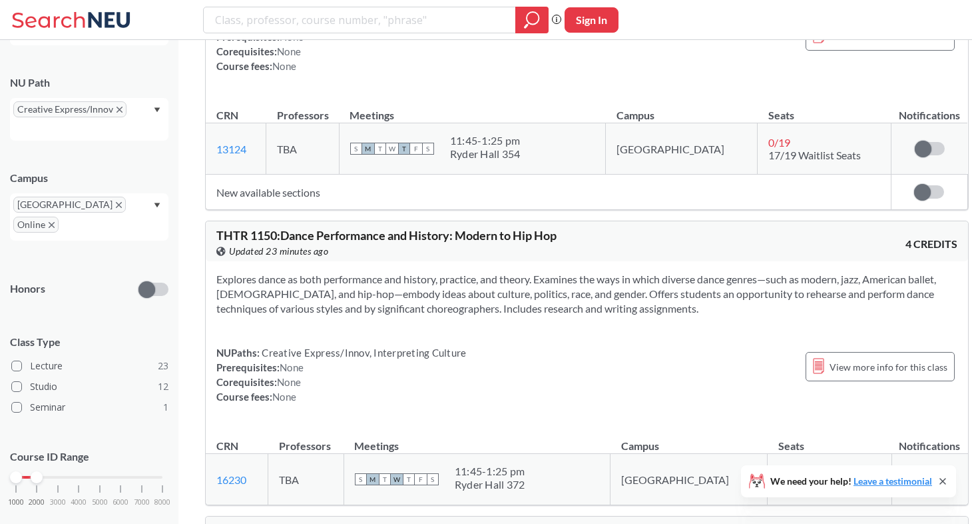
scroll to position [5907, 0]
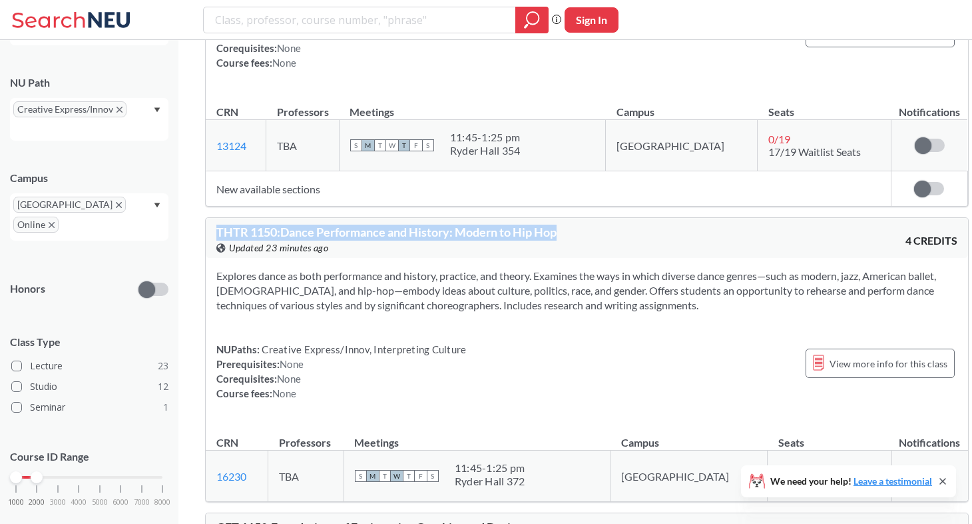
drag, startPoint x: 576, startPoint y: 92, endPoint x: 210, endPoint y: 95, distance: 366.3
click at [210, 218] on div "THTR 1150 : Dance Performance and History: Modern to Hip Hop View this course o…" at bounding box center [587, 238] width 763 height 40
drag, startPoint x: 254, startPoint y: 342, endPoint x: 210, endPoint y: 342, distance: 43.3
click at [210, 450] on td "16230 View this section on Banner." at bounding box center [237, 475] width 63 height 51
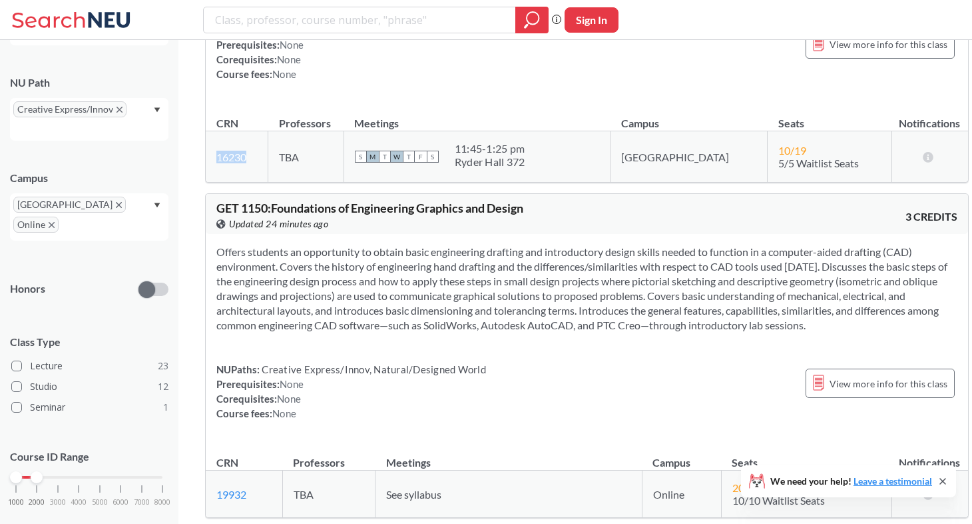
scroll to position [6228, 0]
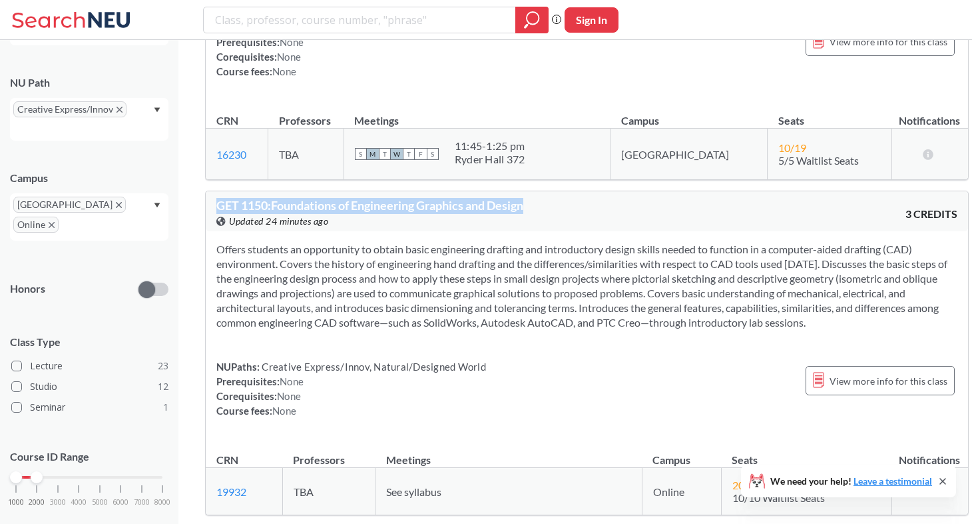
drag, startPoint x: 544, startPoint y: 67, endPoint x: 215, endPoint y: 69, distance: 328.4
click at [215, 191] on div "GET 1150 : Foundations of Engineering Graphics and Design View this course on B…" at bounding box center [587, 211] width 763 height 40
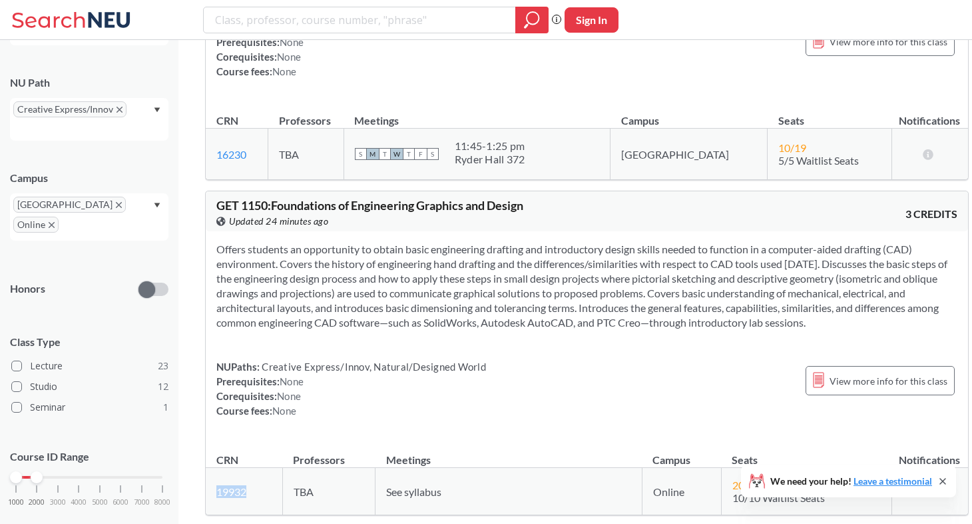
drag, startPoint x: 254, startPoint y: 357, endPoint x: 209, endPoint y: 356, distance: 44.6
click at [209, 468] on td "19932 View this section on Banner." at bounding box center [244, 491] width 77 height 47
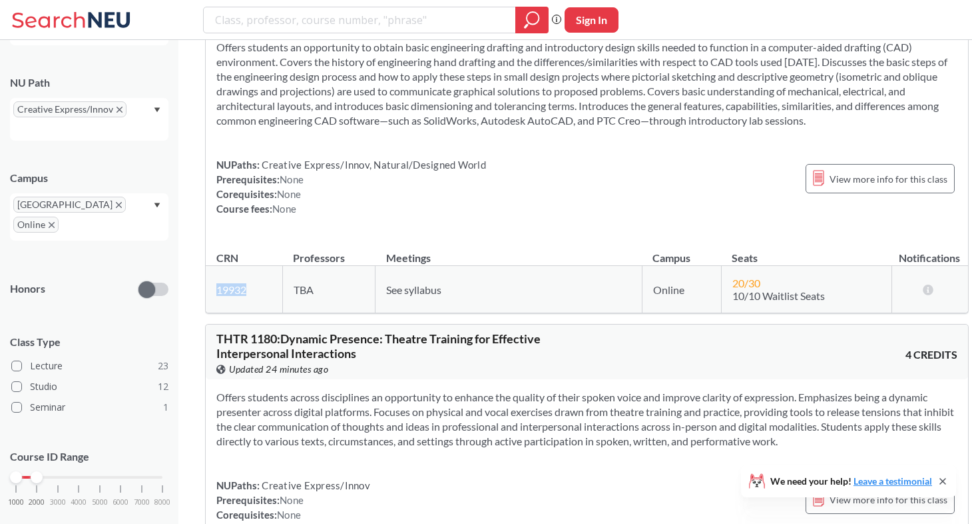
scroll to position [6431, 0]
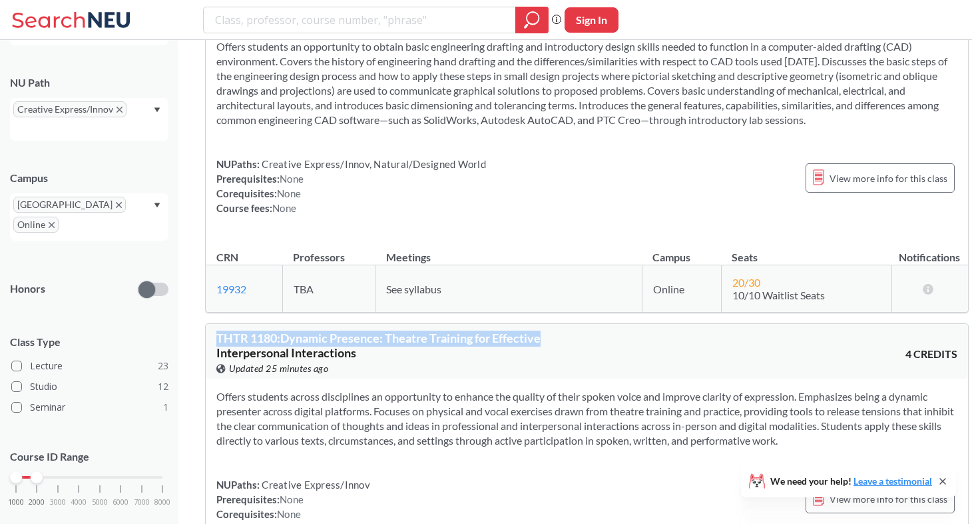
drag, startPoint x: 555, startPoint y: 206, endPoint x: 198, endPoint y: 198, distance: 356.4
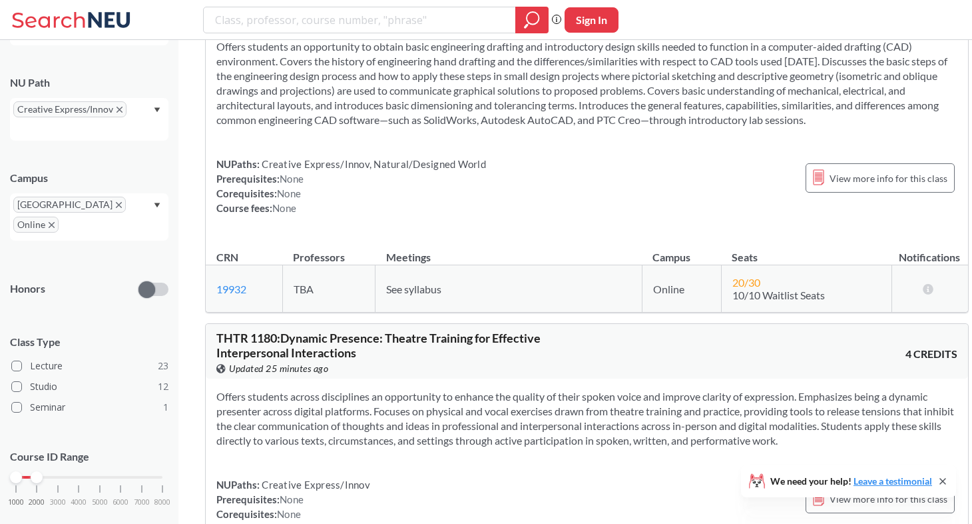
click at [285, 361] on span "Updated 25 minutes ago" at bounding box center [278, 368] width 99 height 15
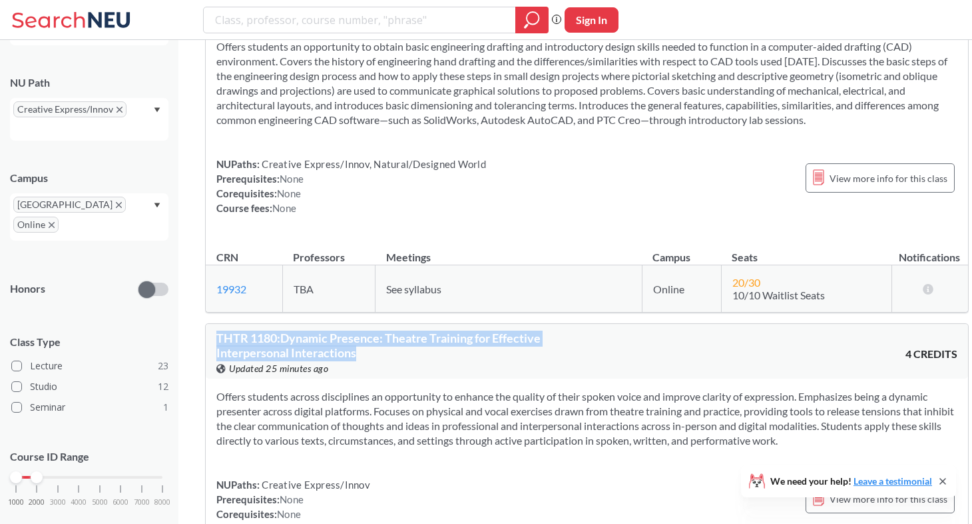
drag, startPoint x: 357, startPoint y: 211, endPoint x: 212, endPoint y: 198, distance: 145.8
click at [212, 324] on div "THTR 1180 : Dynamic Presence: Theatre Training for Effective Interpersonal Inte…" at bounding box center [587, 351] width 763 height 55
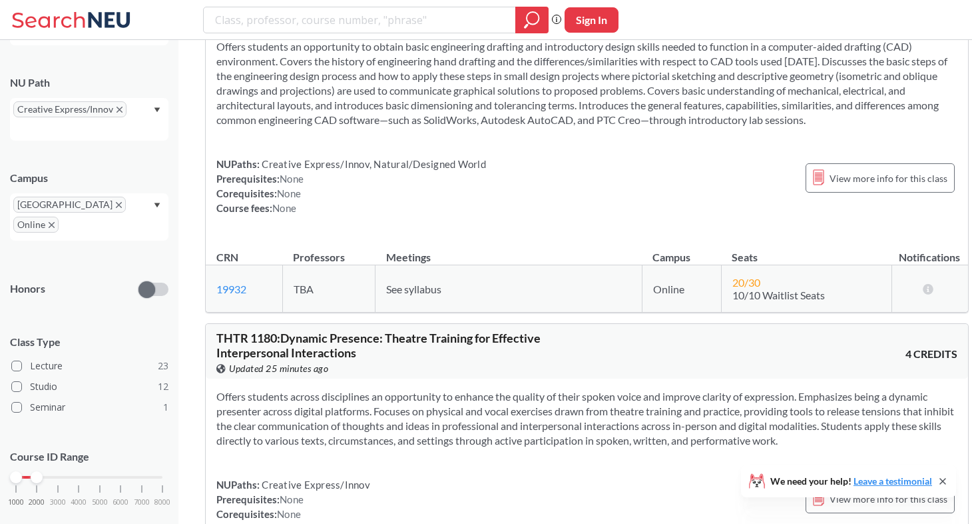
drag, startPoint x: 251, startPoint y: 470, endPoint x: 213, endPoint y: 474, distance: 38.2
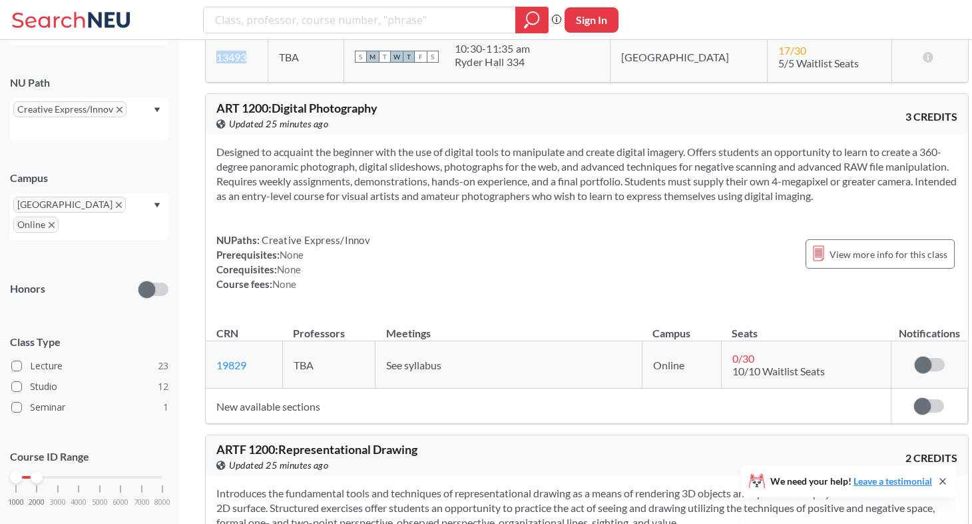
scroll to position [7058, 0]
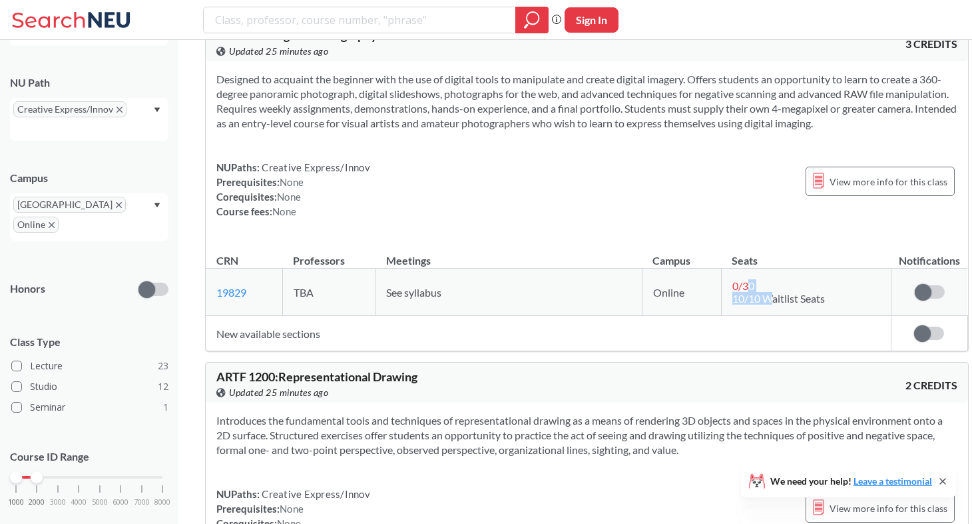
drag, startPoint x: 753, startPoint y: 177, endPoint x: 734, endPoint y: 167, distance: 21.5
click at [734, 268] on td "0 / 30 10/10 Waitlist Seats" at bounding box center [806, 291] width 171 height 47
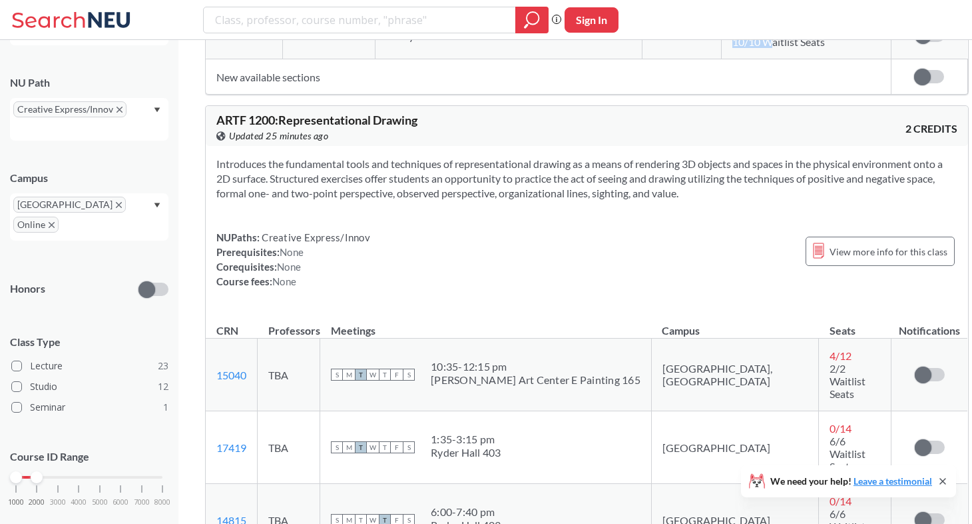
scroll to position [7315, 0]
drag, startPoint x: 792, startPoint y: 296, endPoint x: 744, endPoint y: 298, distance: 48.0
click at [819, 410] on td "0 / 14 6/6 Waitlist Seats" at bounding box center [855, 446] width 73 height 73
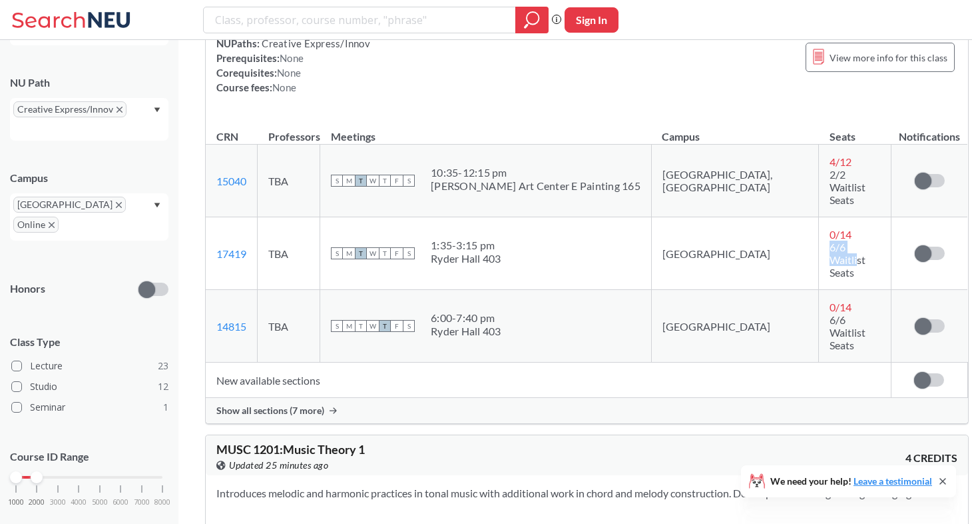
scroll to position [7509, 0]
click at [317, 361] on td "New available sections" at bounding box center [549, 378] width 686 height 35
click at [318, 403] on span "Show all sections (7 more)" at bounding box center [270, 409] width 108 height 12
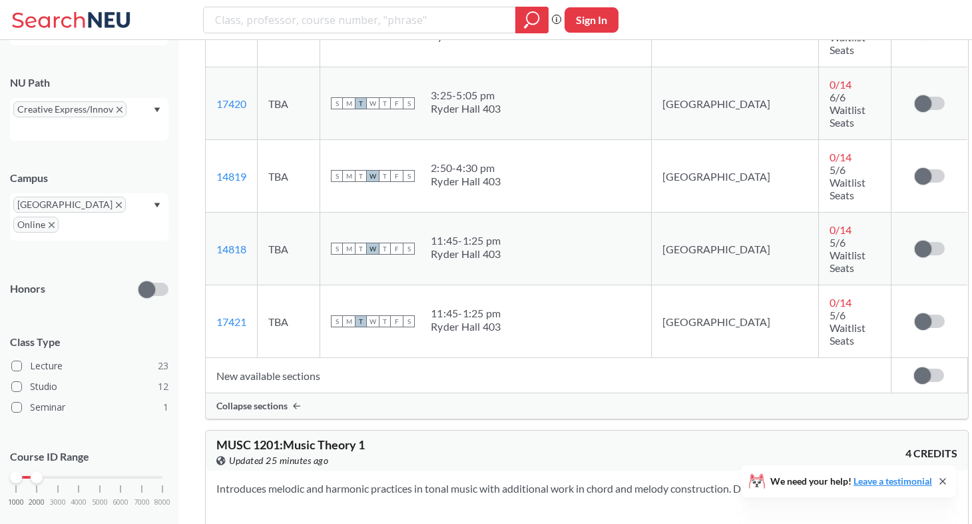
scroll to position [8023, 0]
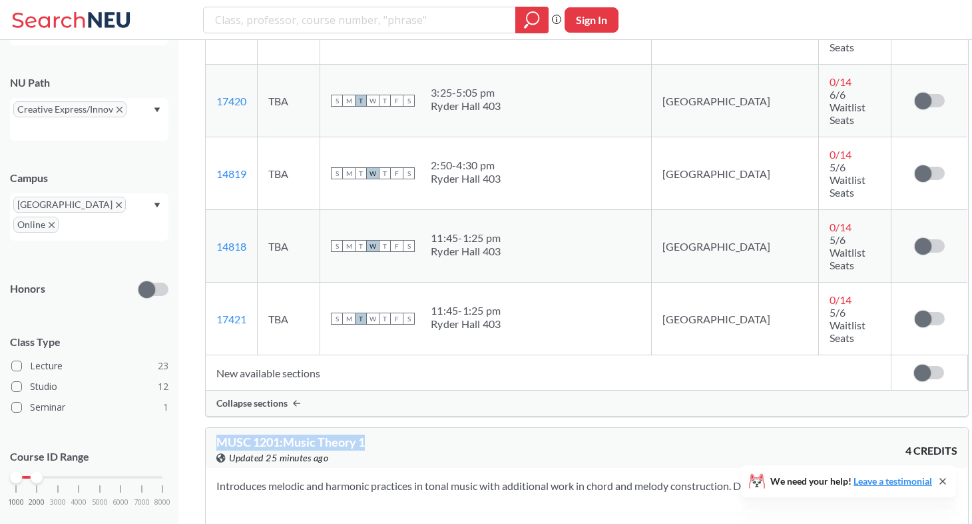
drag, startPoint x: 390, startPoint y: 109, endPoint x: 216, endPoint y: 107, distance: 173.9
click at [216, 436] on div "MUSC 1201 : Music Theory 1 View this course on Banner. Updated 25 minutes ago" at bounding box center [401, 450] width 370 height 29
drag, startPoint x: 252, startPoint y: 334, endPoint x: 209, endPoint y: 335, distance: 43.3
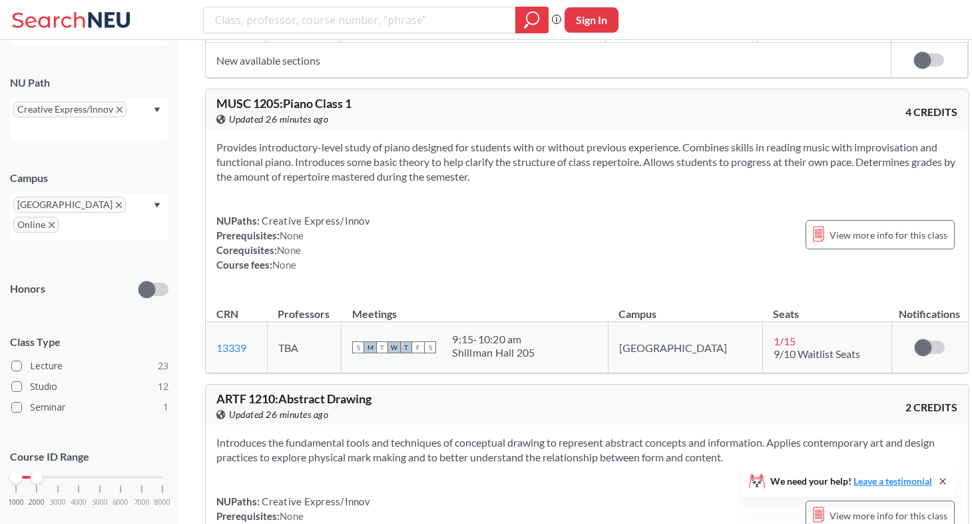
scroll to position [8722, 0]
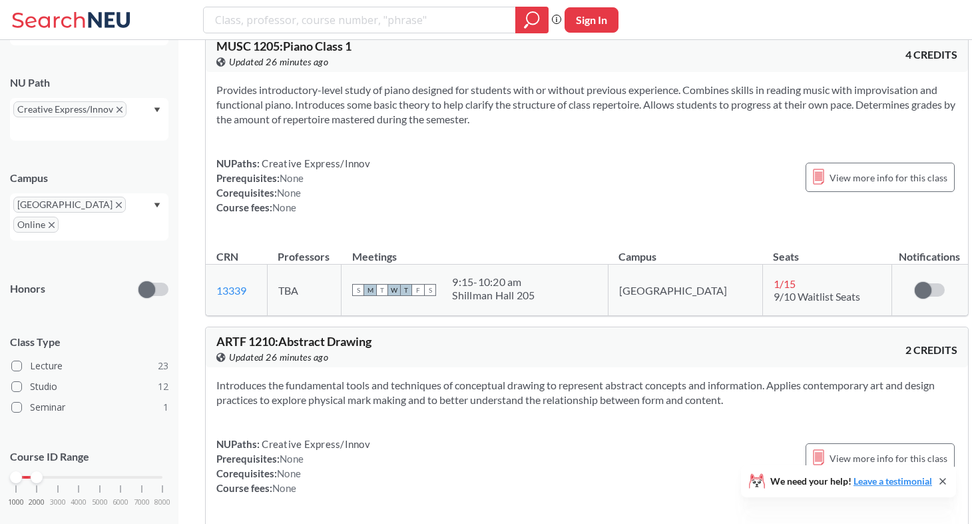
scroll to position [8772, 0]
drag, startPoint x: 544, startPoint y: 258, endPoint x: 514, endPoint y: 234, distance: 38.4
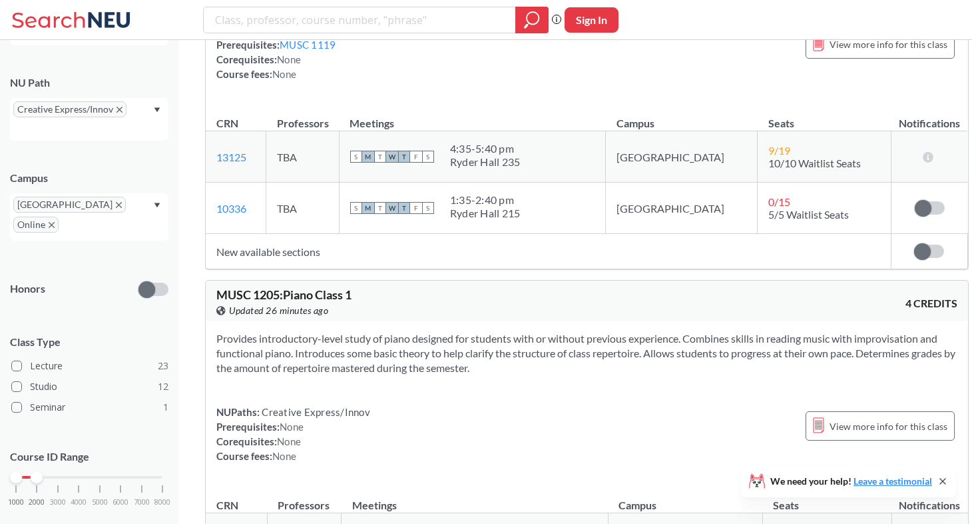
scroll to position [8503, 0]
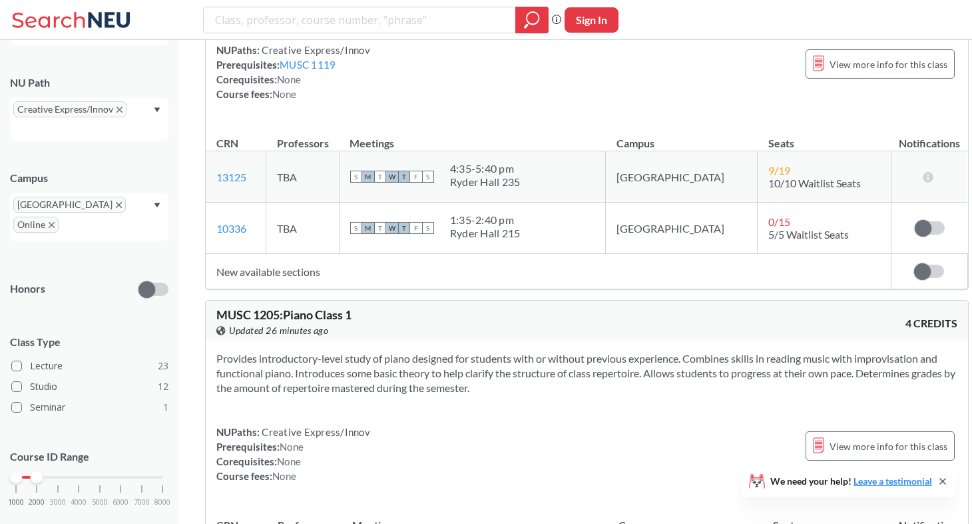
drag, startPoint x: 383, startPoint y: 294, endPoint x: 203, endPoint y: 293, distance: 179.8
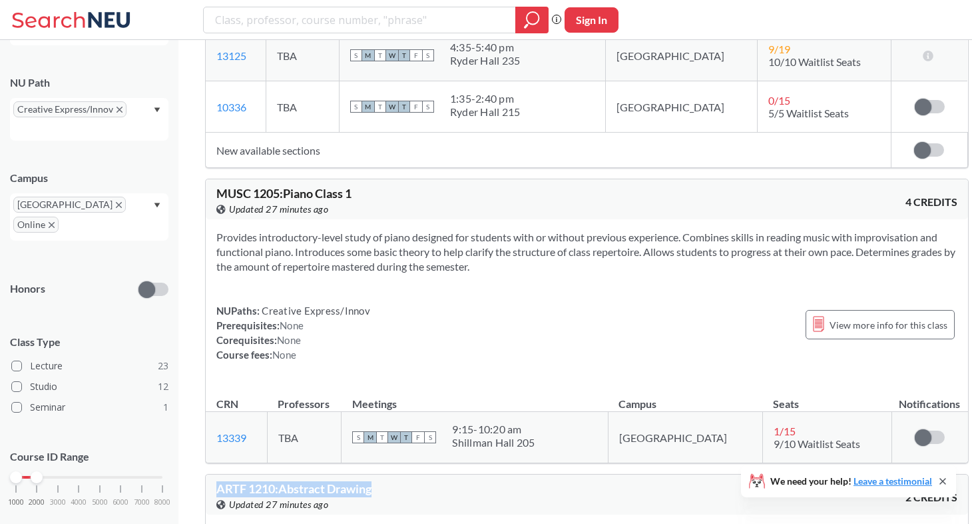
scroll to position [8762, 0]
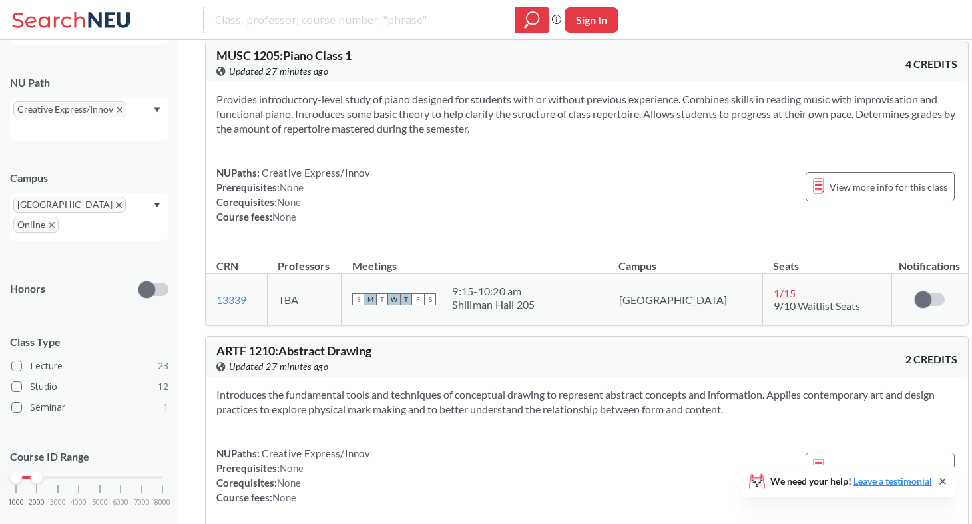
drag, startPoint x: 255, startPoint y: 263, endPoint x: 212, endPoint y: 262, distance: 43.3
drag, startPoint x: 255, startPoint y: 308, endPoint x: 214, endPoint y: 309, distance: 41.3
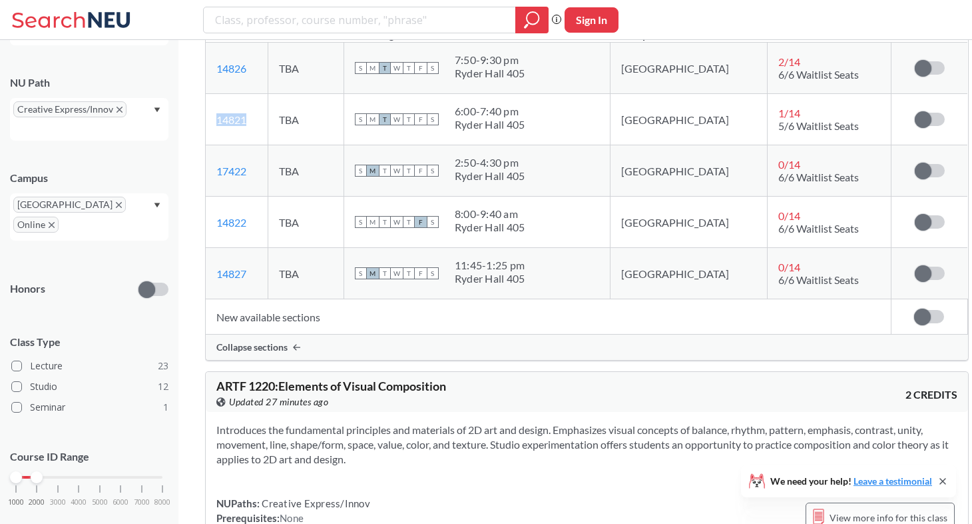
scroll to position [9274, 0]
drag, startPoint x: 459, startPoint y: 66, endPoint x: 210, endPoint y: 66, distance: 249.1
click at [210, 371] on div "ARTF 1220 : Elements of Visual Composition View this course on Banner. Updated …" at bounding box center [587, 391] width 763 height 40
drag, startPoint x: 256, startPoint y: 313, endPoint x: 210, endPoint y: 308, distance: 46.2
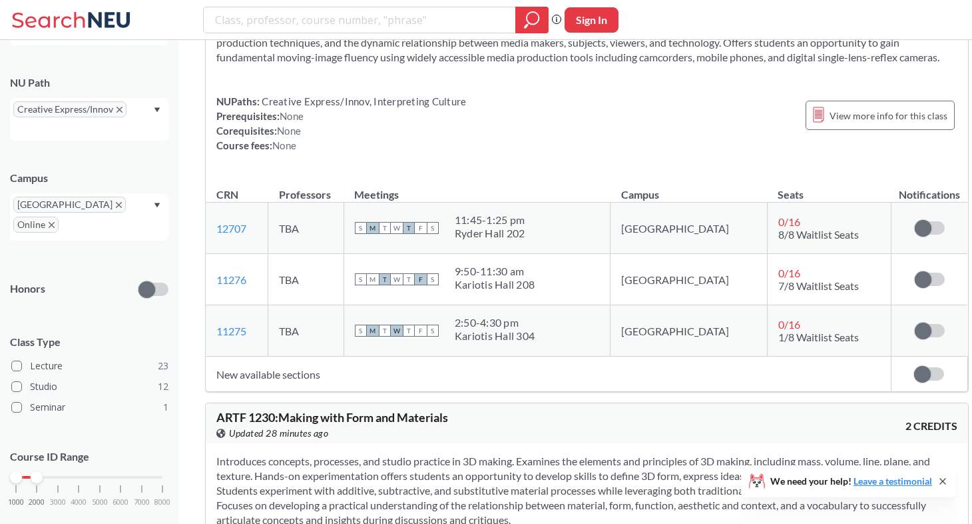
scroll to position [10172, 0]
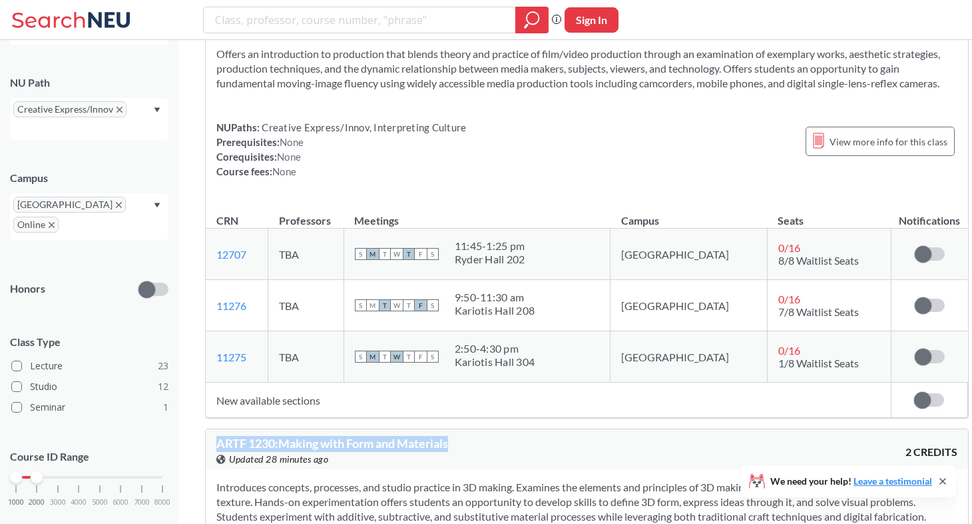
drag, startPoint x: 464, startPoint y: 71, endPoint x: 218, endPoint y: 76, distance: 245.2
click at [218, 437] on div "ARTF 1230 : Making with Form and Materials View this course on Banner. Updated …" at bounding box center [401, 451] width 370 height 29
drag, startPoint x: 248, startPoint y: 346, endPoint x: 207, endPoint y: 348, distance: 41.4
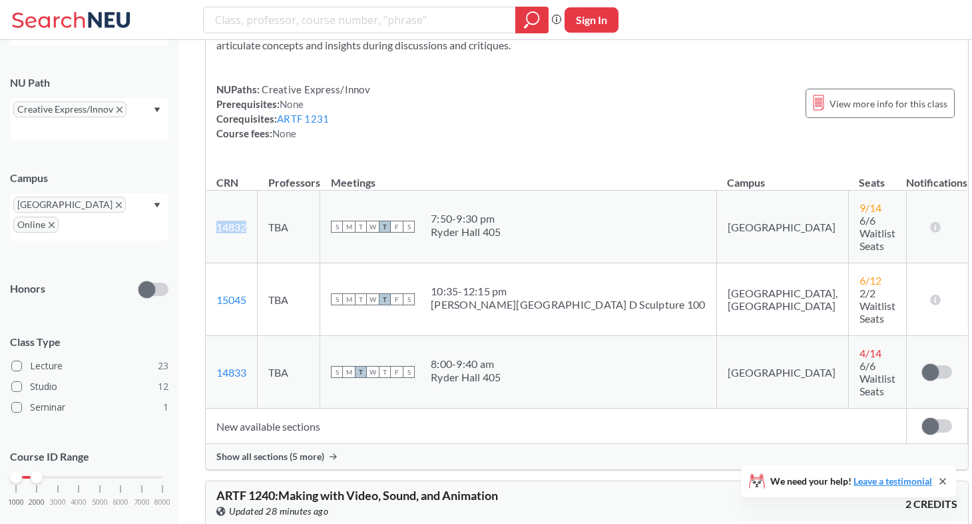
scroll to position [10674, 0]
drag, startPoint x: 524, startPoint y: 60, endPoint x: 210, endPoint y: 65, distance: 313.8
click at [210, 480] on div "ARTF 1240 : Making with Video, Sound, and Animation View this course on Banner.…" at bounding box center [587, 500] width 763 height 40
drag, startPoint x: 262, startPoint y: 291, endPoint x: 212, endPoint y: 290, distance: 50.0
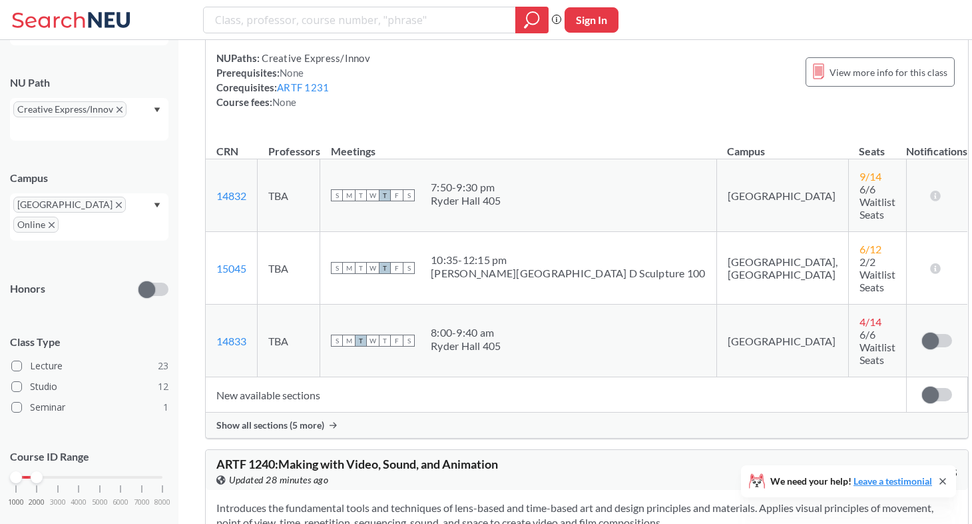
scroll to position [10704, 0]
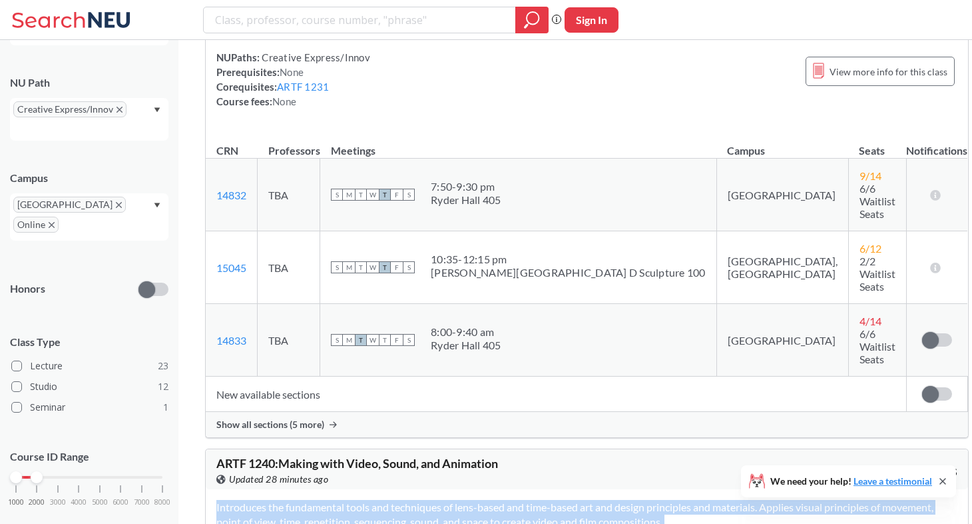
drag, startPoint x: 256, startPoint y: 310, endPoint x: 202, endPoint y: 310, distance: 54.0
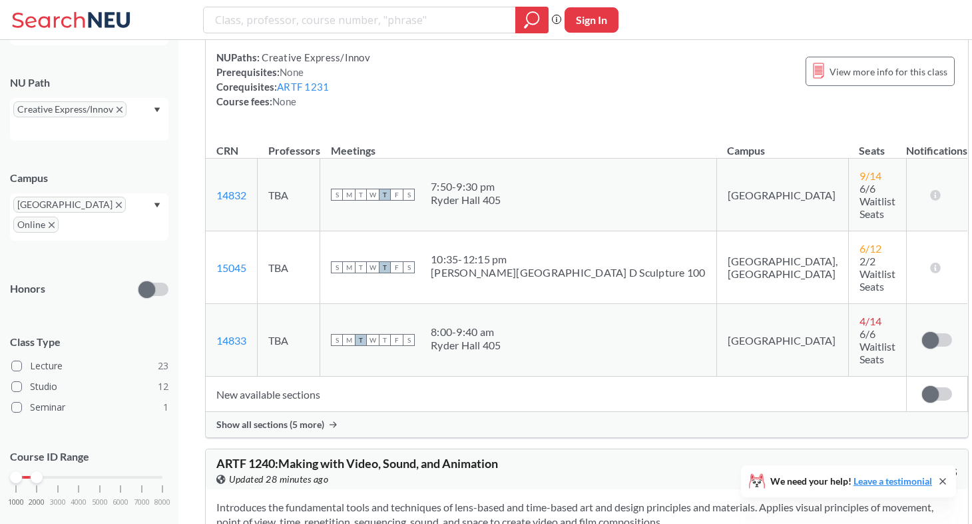
drag, startPoint x: 254, startPoint y: 310, endPoint x: 214, endPoint y: 312, distance: 39.3
drag, startPoint x: 254, startPoint y: 363, endPoint x: 211, endPoint y: 362, distance: 43.3
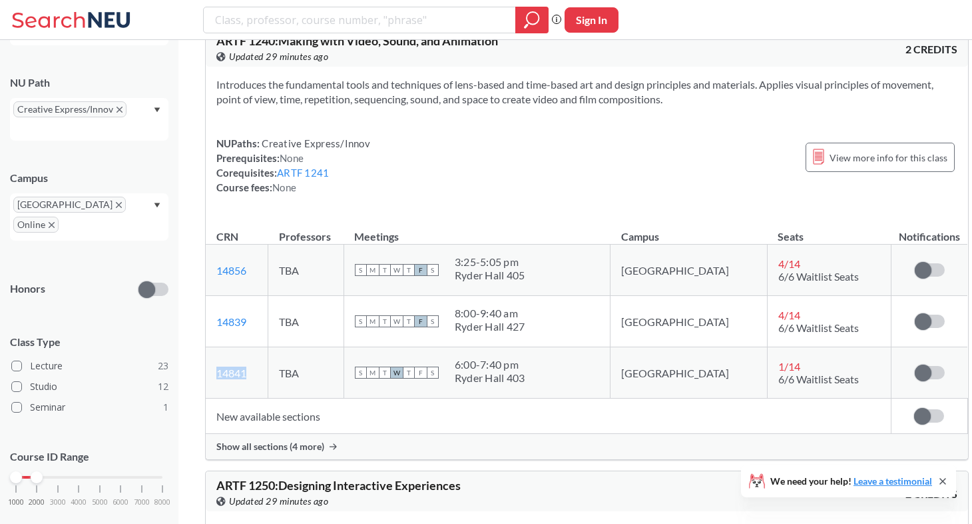
scroll to position [11128, 0]
drag, startPoint x: 533, startPoint y: 317, endPoint x: 526, endPoint y: 296, distance: 21.7
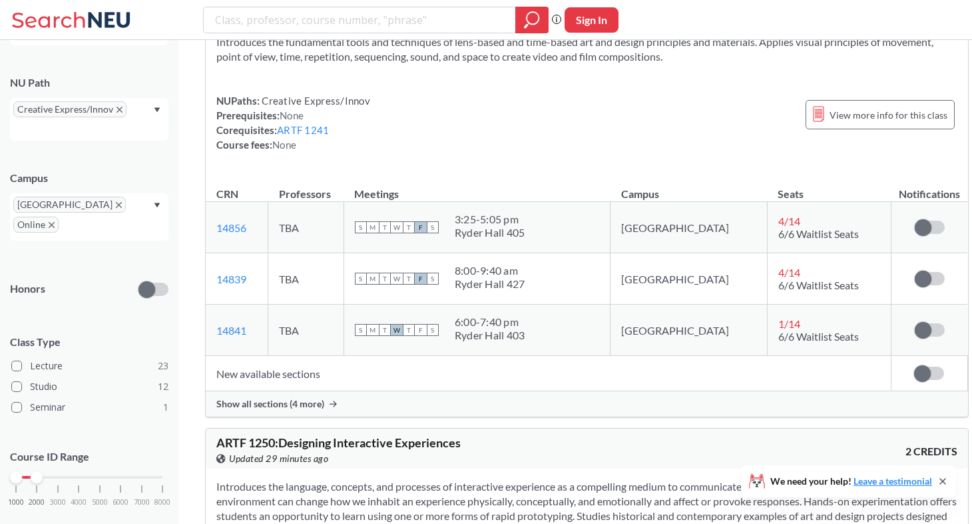
scroll to position [11170, 0]
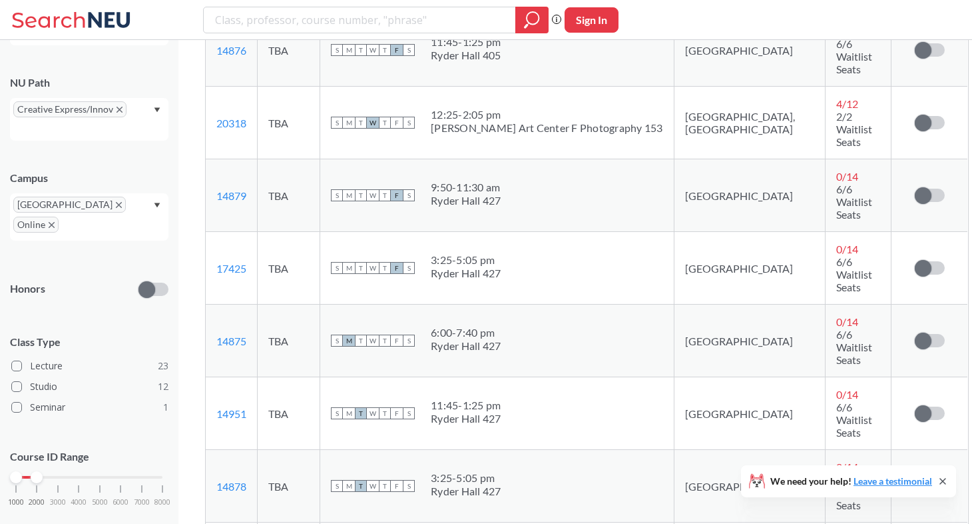
scroll to position [11818, 0]
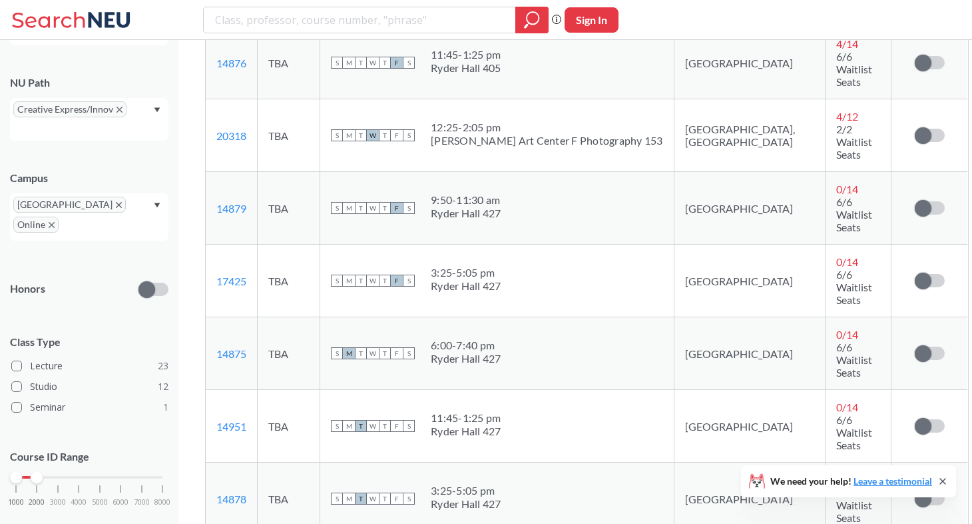
drag, startPoint x: 474, startPoint y: 94, endPoint x: 213, endPoint y: 93, distance: 261.1
drag, startPoint x: 257, startPoint y: 350, endPoint x: 214, endPoint y: 350, distance: 43.3
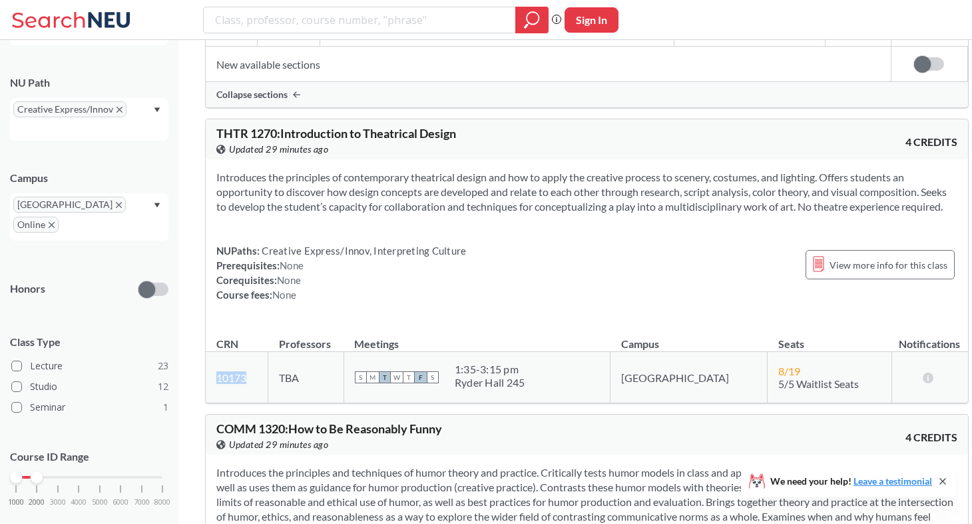
scroll to position [12424, 0]
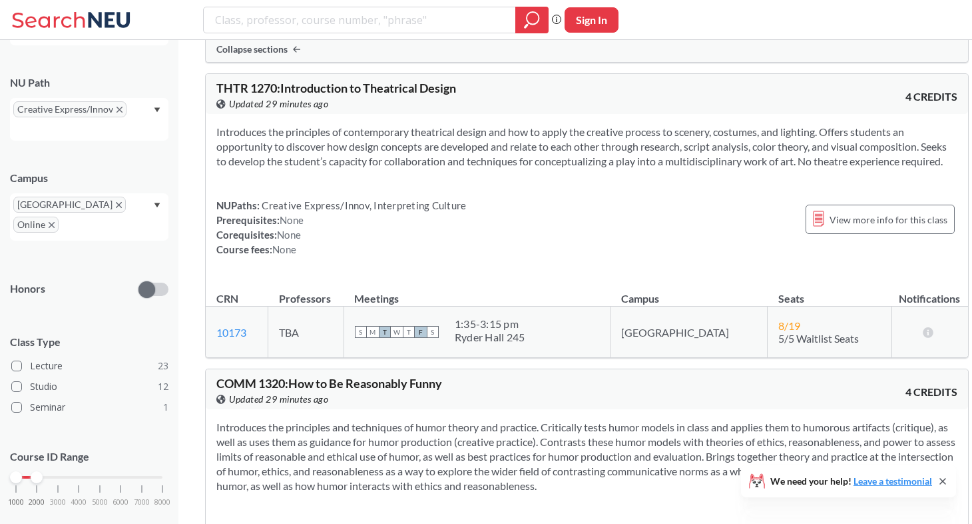
drag, startPoint x: 492, startPoint y: 157, endPoint x: 216, endPoint y: 153, distance: 275.8
drag, startPoint x: 252, startPoint y: 414, endPoint x: 217, endPoint y: 415, distance: 34.7
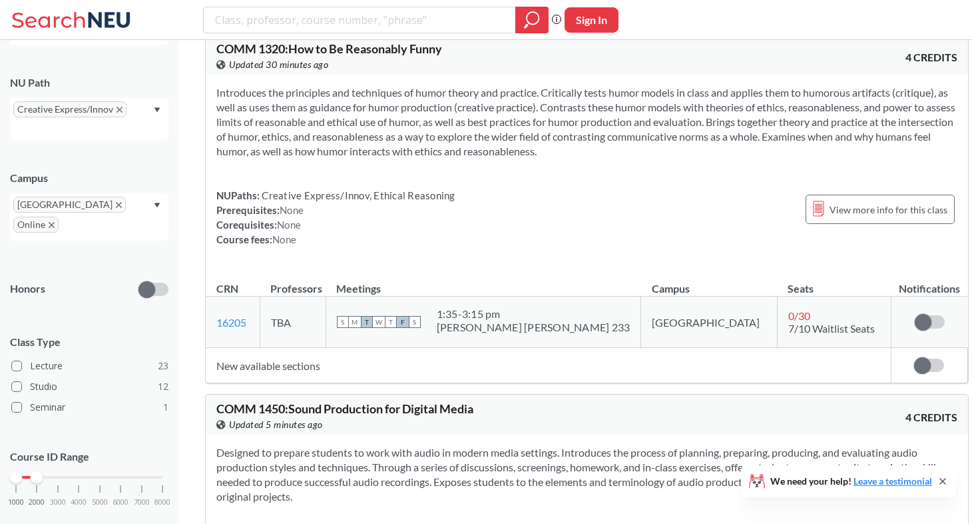
scroll to position [12760, 0]
drag, startPoint x: 411, startPoint y: 133, endPoint x: 213, endPoint y: 132, distance: 197.8
drag, startPoint x: 255, startPoint y: 384, endPoint x: 212, endPoint y: 382, distance: 42.6
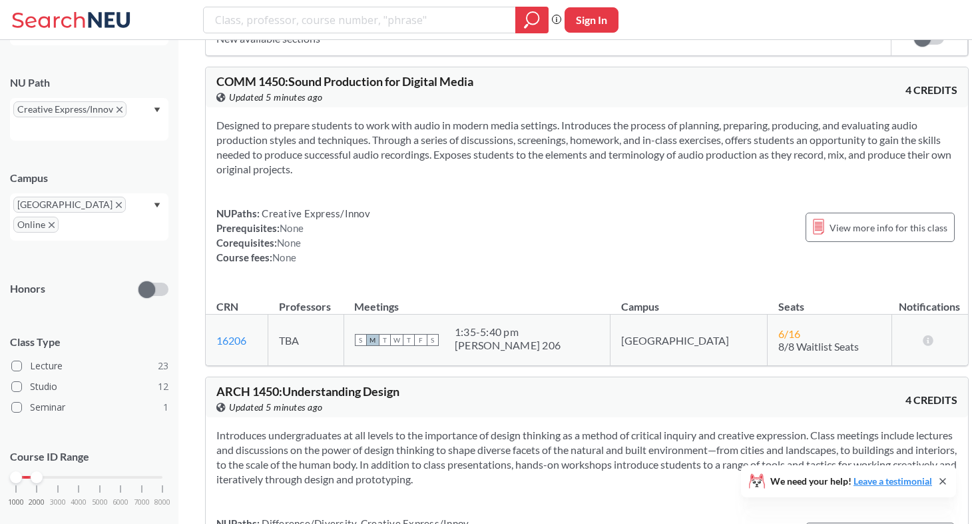
scroll to position [13087, 0]
drag, startPoint x: 480, startPoint y: 107, endPoint x: 210, endPoint y: 112, distance: 269.1
drag, startPoint x: 250, startPoint y: 339, endPoint x: 218, endPoint y: 342, distance: 32.7
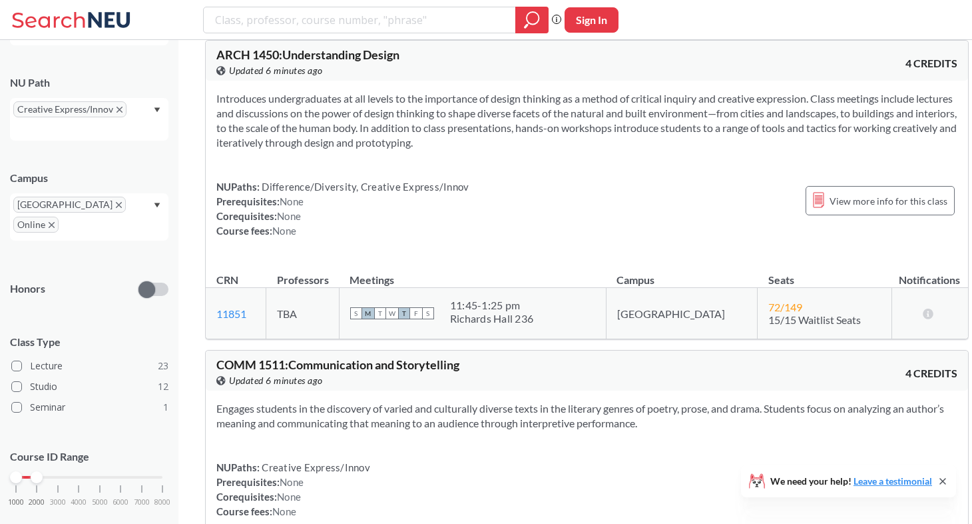
scroll to position [13427, 0]
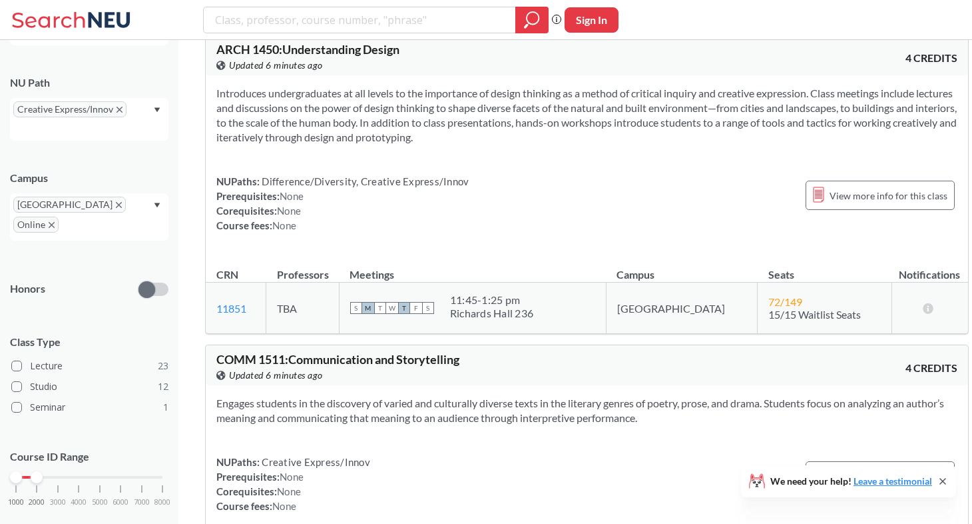
drag, startPoint x: 591, startPoint y: 142, endPoint x: 198, endPoint y: 145, distance: 392.3
drag, startPoint x: 255, startPoint y: 383, endPoint x: 214, endPoint y: 383, distance: 41.3
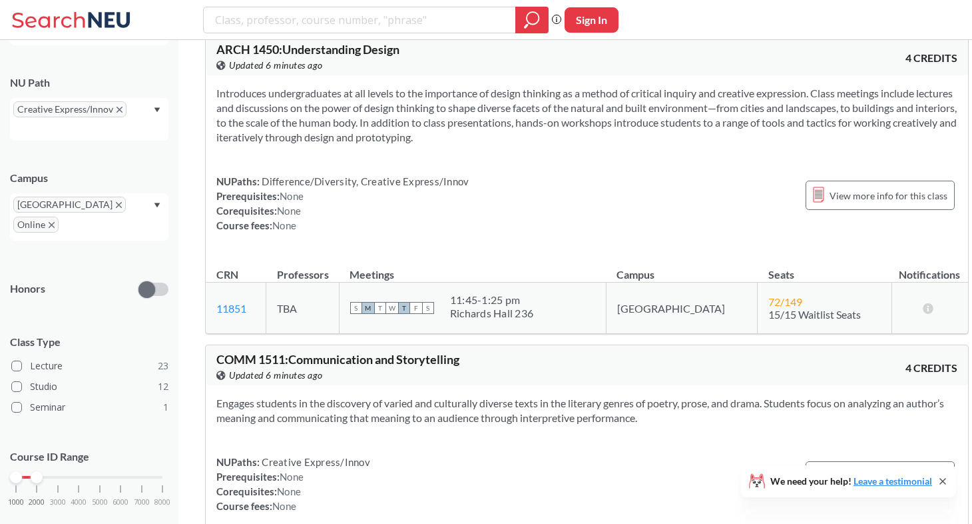
drag, startPoint x: 250, startPoint y: 378, endPoint x: 213, endPoint y: 378, distance: 37.3
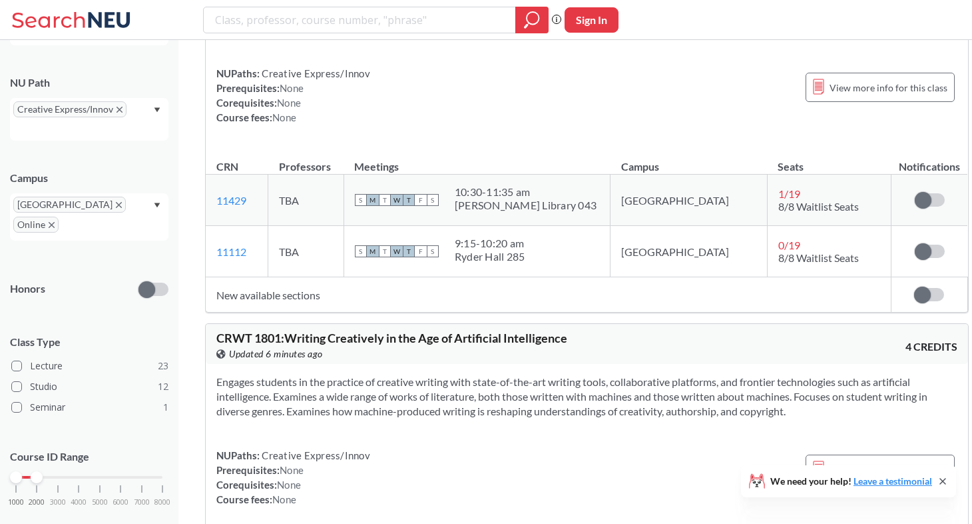
scroll to position [13831, 0]
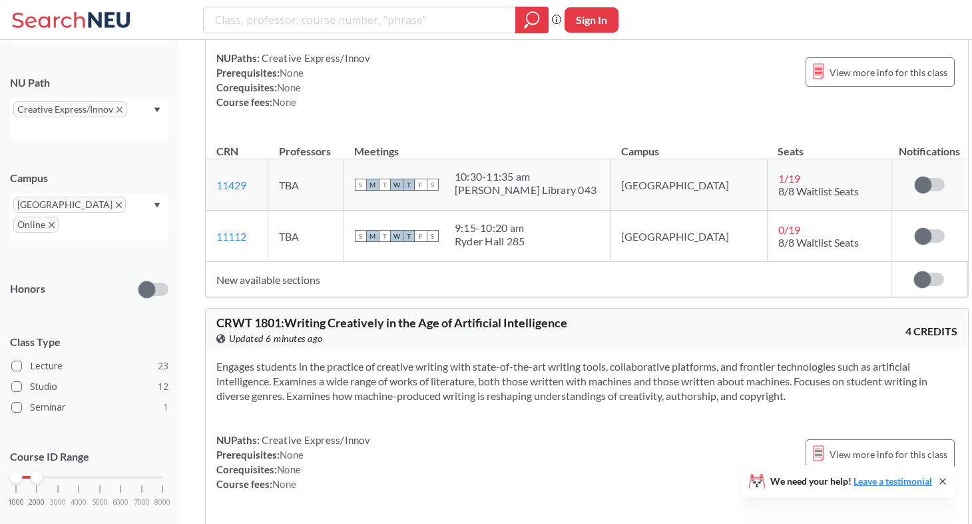
drag, startPoint x: 542, startPoint y: 60, endPoint x: 214, endPoint y: 62, distance: 327.7
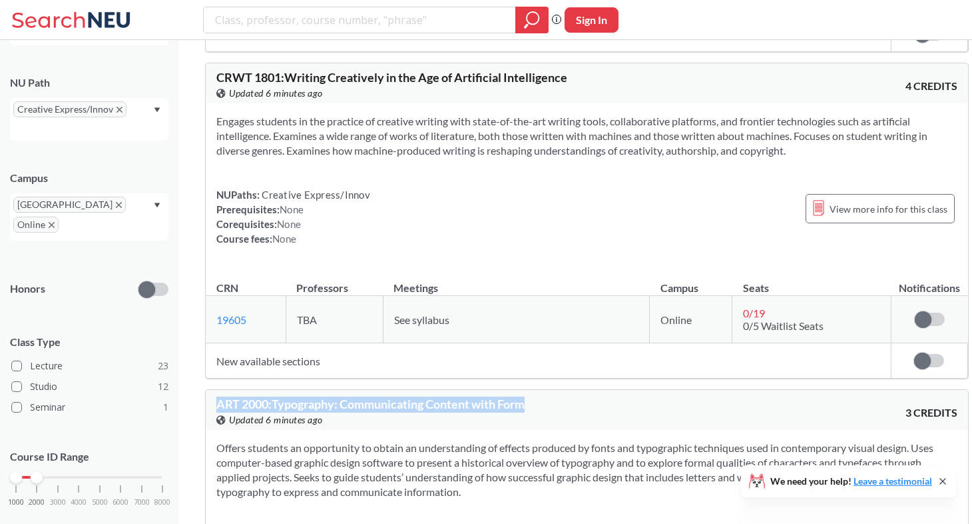
scroll to position [14077, 0]
drag, startPoint x: 396, startPoint y: 120, endPoint x: 212, endPoint y: 123, distance: 183.9
drag, startPoint x: 258, startPoint y: 393, endPoint x: 209, endPoint y: 393, distance: 49.3
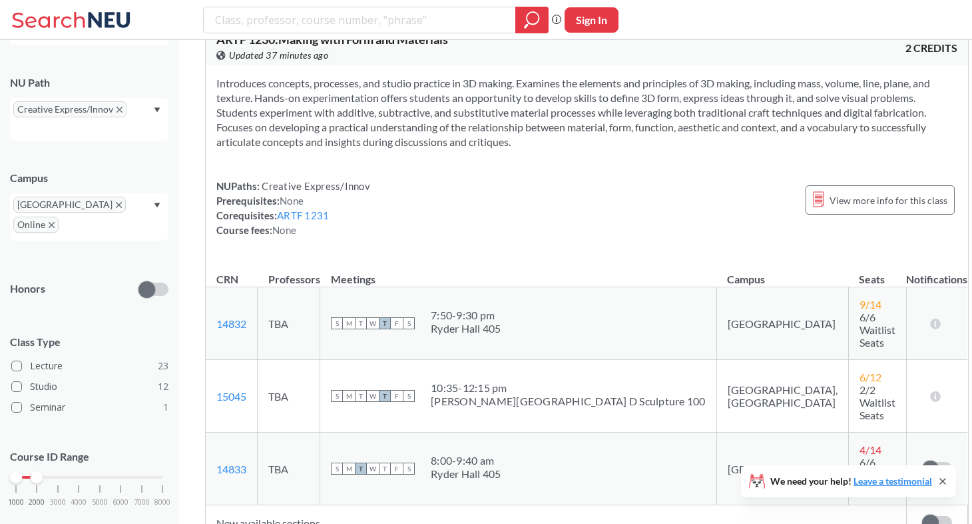
scroll to position [10509, 0]
